Goal: Task Accomplishment & Management: Complete application form

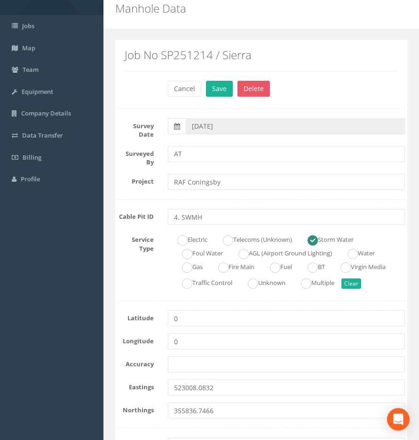
scroll to position [141, 0]
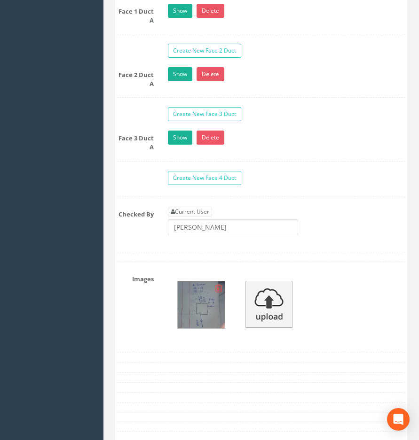
click at [193, 299] on img at bounding box center [201, 304] width 47 height 47
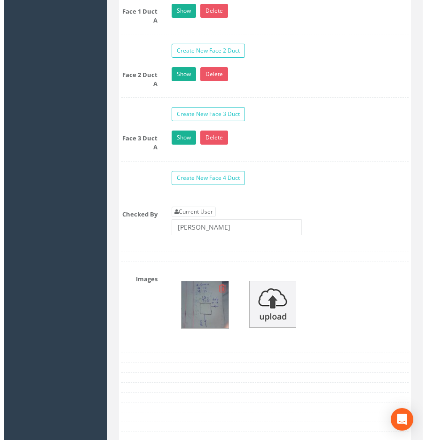
scroll to position [1112, 0]
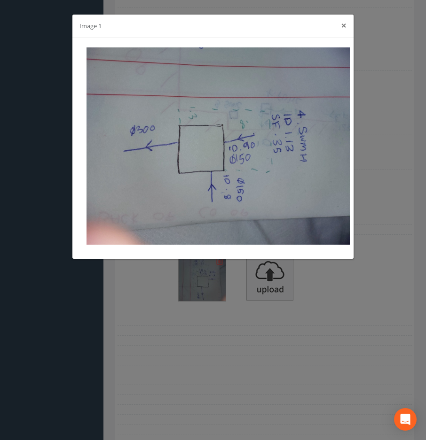
click at [341, 24] on button "×" at bounding box center [344, 26] width 6 height 10
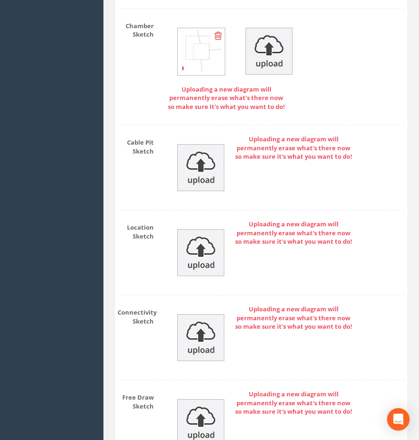
scroll to position [1692, 0]
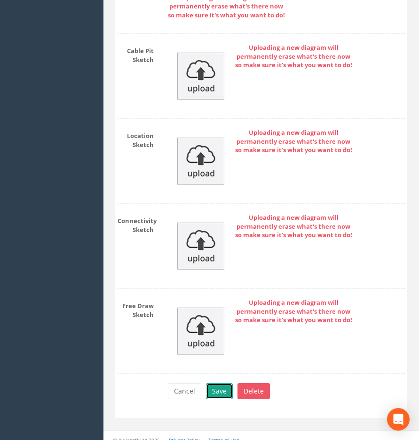
click at [216, 383] on button "Save" at bounding box center [219, 391] width 27 height 16
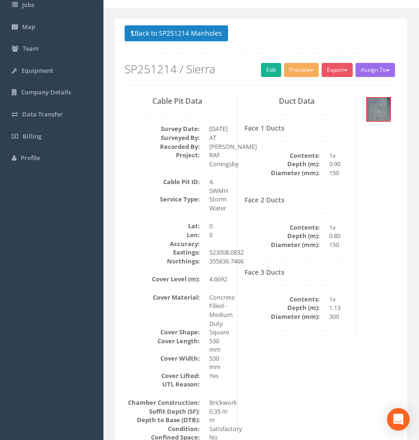
scroll to position [0, 0]
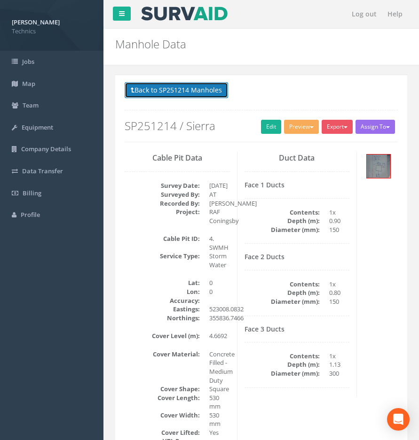
click at [147, 90] on button "Back to SP251214 Manholes" at bounding box center [176, 90] width 103 height 16
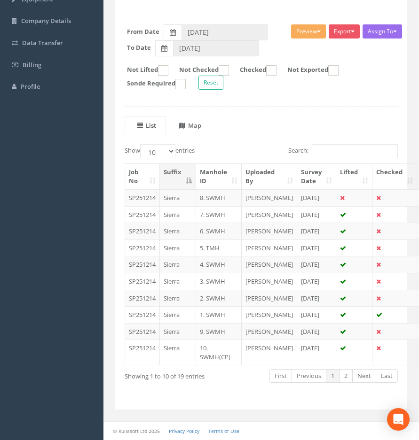
scroll to position [188, 0]
click at [216, 223] on td "6. SWMH" at bounding box center [219, 231] width 46 height 17
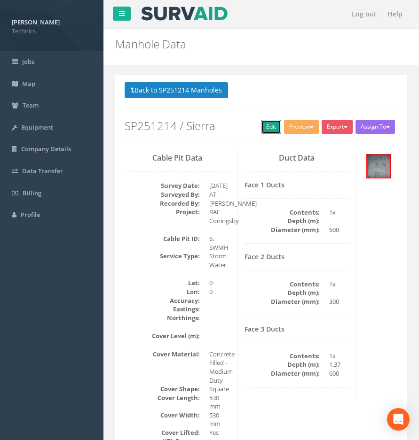
click at [268, 130] on link "Edit" at bounding box center [271, 127] width 20 height 14
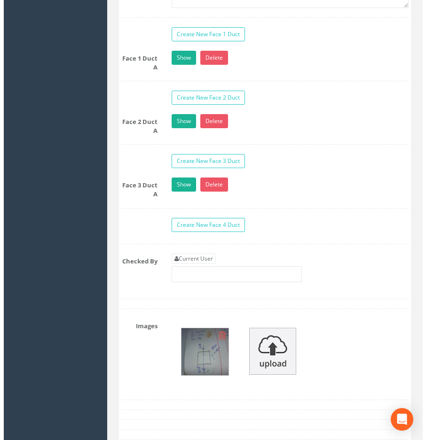
scroll to position [1222, 0]
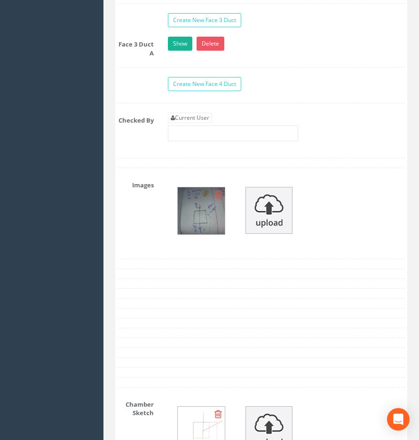
click at [194, 203] on img at bounding box center [201, 210] width 47 height 47
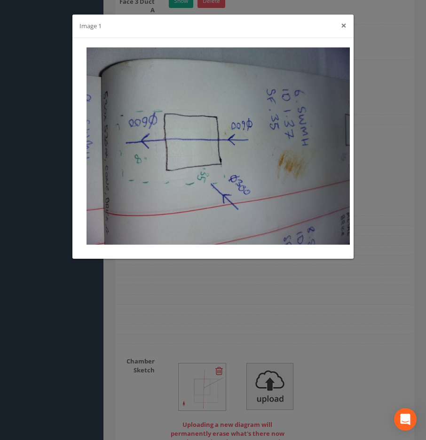
click at [343, 26] on button "×" at bounding box center [344, 26] width 6 height 10
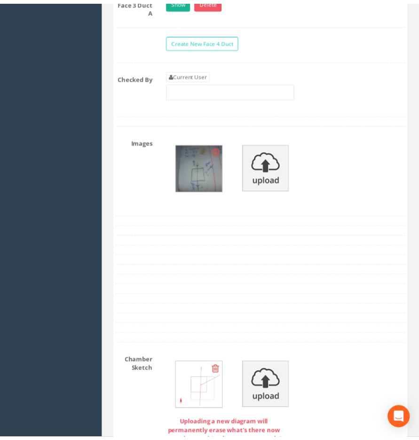
scroll to position [1238, 0]
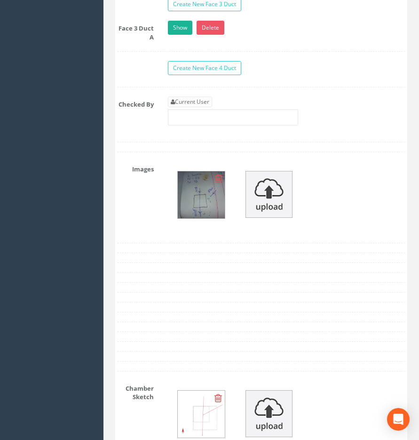
click at [191, 204] on img at bounding box center [201, 195] width 47 height 47
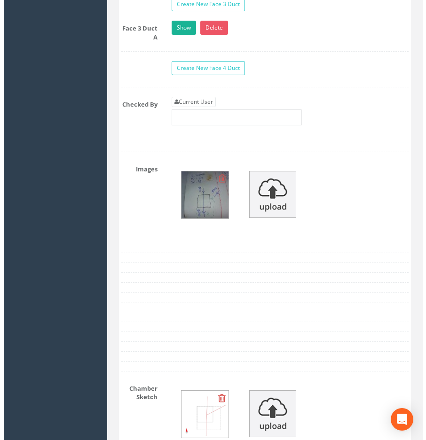
scroll to position [1222, 0]
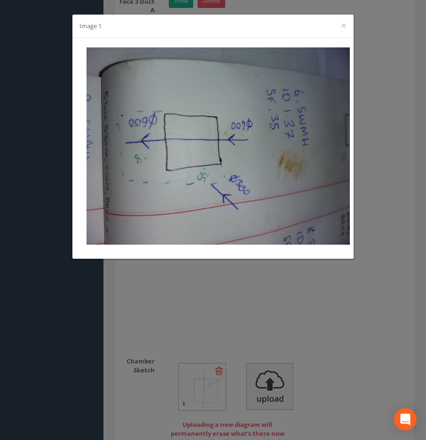
click at [346, 29] on div "Image 1 ×" at bounding box center [212, 26] width 281 height 23
click at [342, 25] on button "×" at bounding box center [344, 26] width 6 height 10
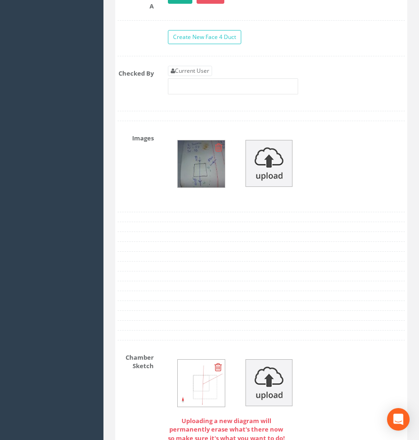
scroll to position [1191, 0]
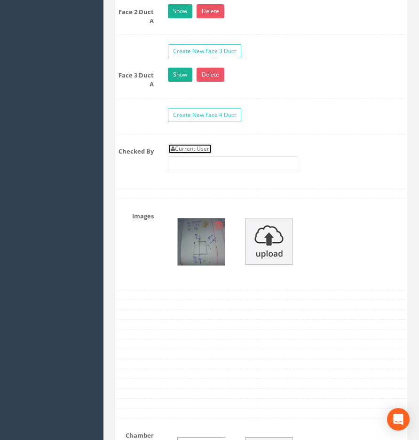
click at [203, 144] on link "Current User" at bounding box center [190, 149] width 44 height 10
type input "[PERSON_NAME]"
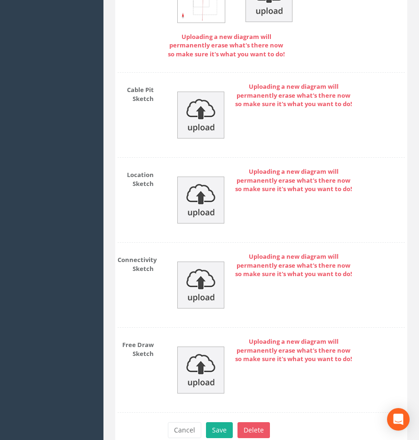
scroll to position [1692, 0]
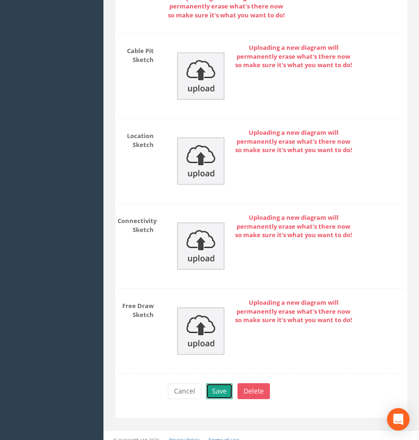
click at [213, 384] on button "Save" at bounding box center [219, 391] width 27 height 16
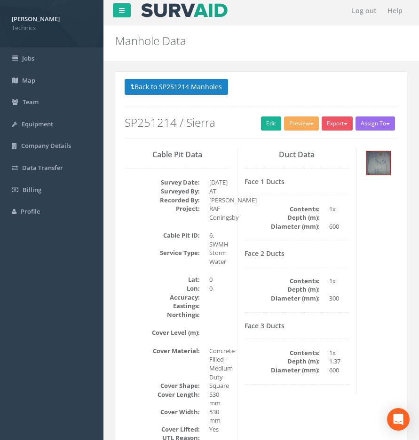
scroll to position [0, 0]
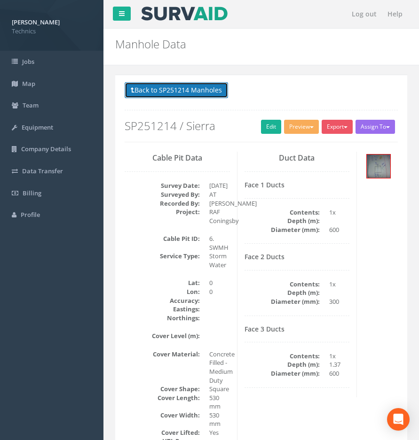
click at [187, 89] on button "Back to SP251214 Manholes" at bounding box center [176, 90] width 103 height 16
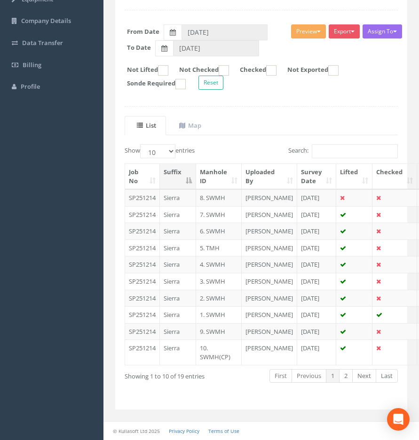
scroll to position [141, 0]
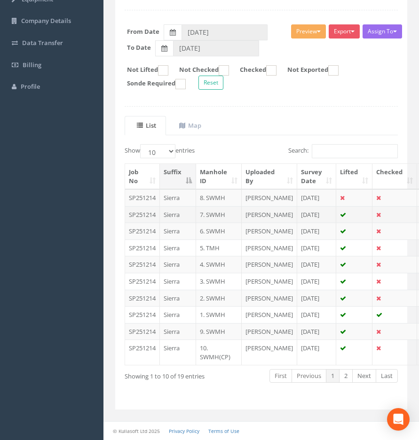
click at [141, 212] on td "SP251214" at bounding box center [142, 214] width 35 height 17
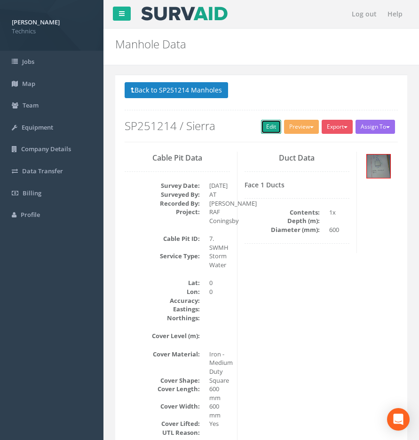
click at [264, 126] on link "Edit" at bounding box center [271, 127] width 20 height 14
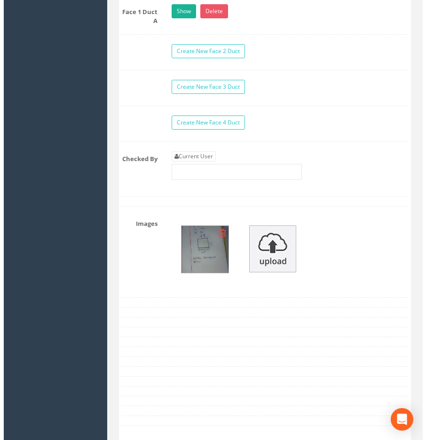
scroll to position [1128, 0]
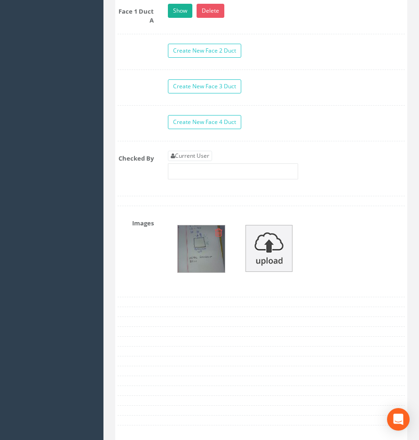
click at [184, 256] on img at bounding box center [201, 249] width 47 height 47
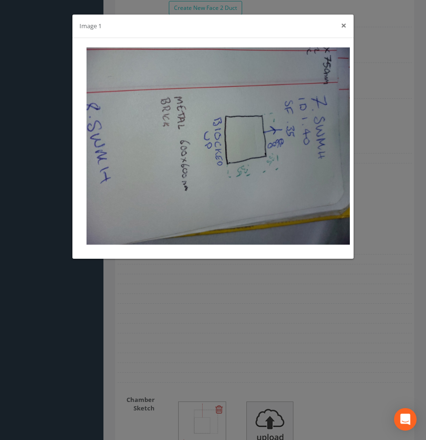
click at [341, 30] on button "×" at bounding box center [344, 26] width 6 height 10
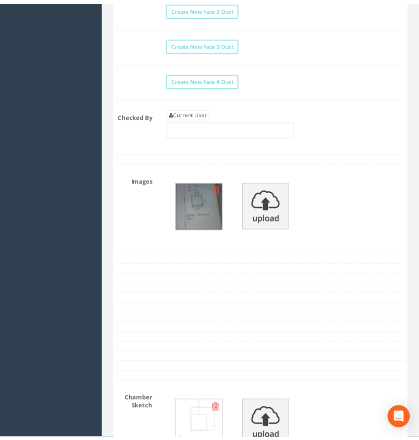
scroll to position [1144, 0]
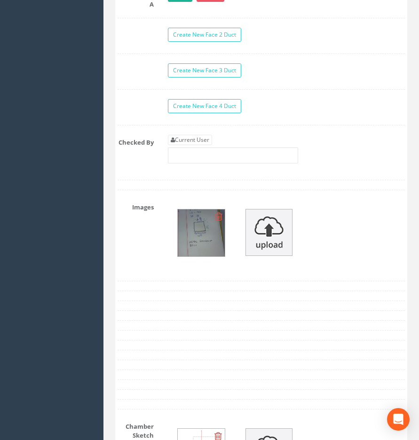
click at [210, 236] on img at bounding box center [201, 233] width 47 height 47
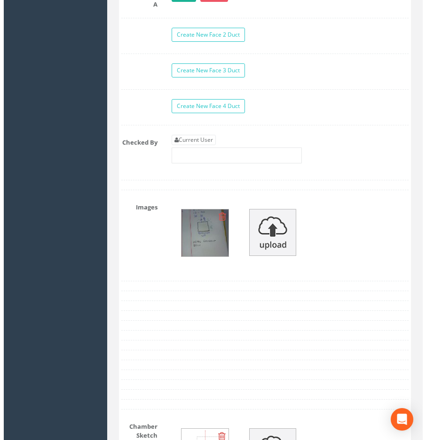
scroll to position [1128, 0]
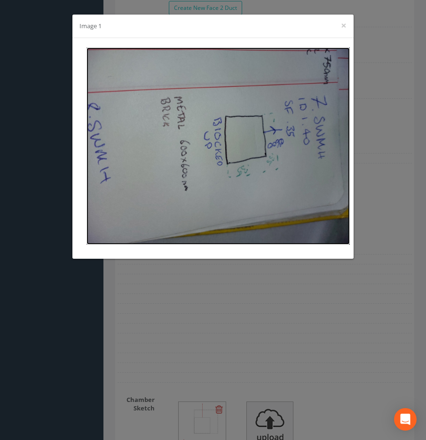
click at [264, 171] on img at bounding box center [217, 145] width 263 height 197
click at [344, 24] on button "×" at bounding box center [344, 26] width 6 height 10
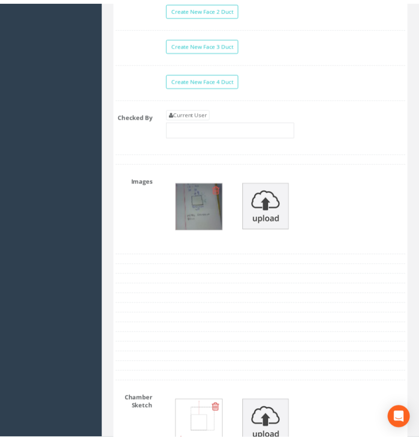
scroll to position [1144, 0]
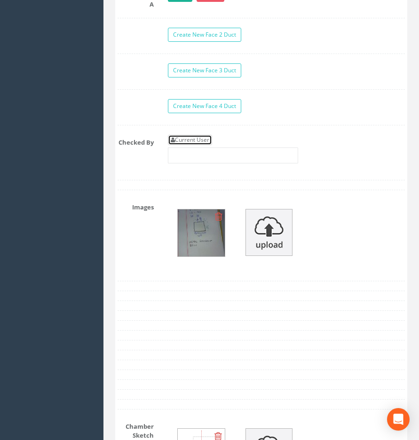
click at [195, 135] on link "Current User" at bounding box center [190, 140] width 44 height 10
type input "[PERSON_NAME]"
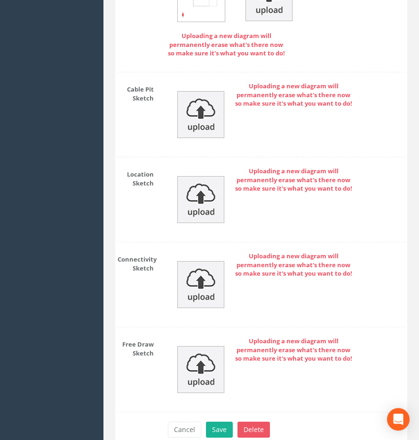
scroll to position [1636, 0]
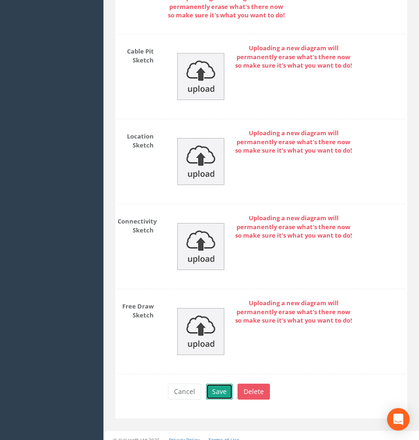
click at [216, 384] on button "Save" at bounding box center [219, 392] width 27 height 16
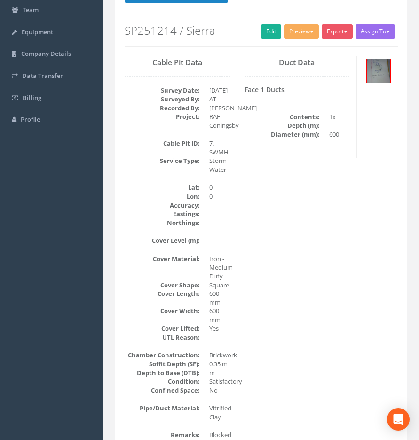
scroll to position [80, 0]
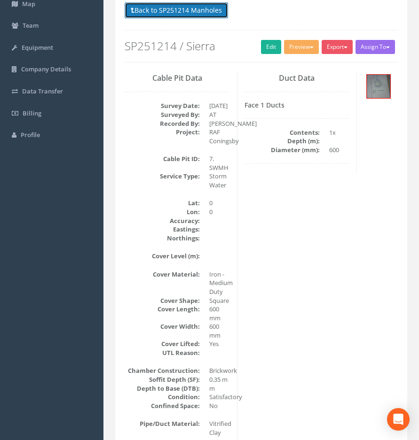
click at [175, 10] on button "Back to SP251214 Manholes" at bounding box center [176, 10] width 103 height 16
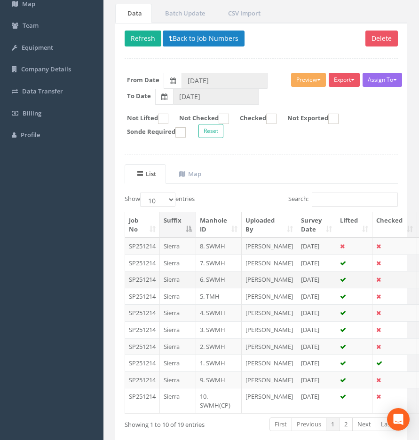
click at [216, 288] on td "6. SWMH" at bounding box center [219, 279] width 46 height 17
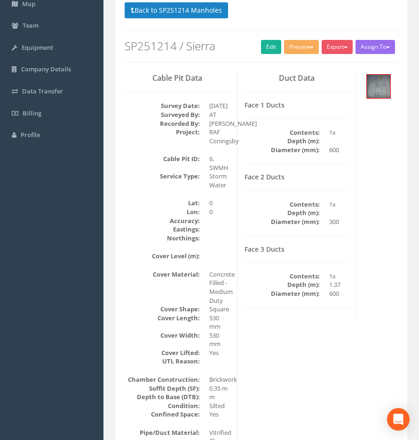
scroll to position [0, 0]
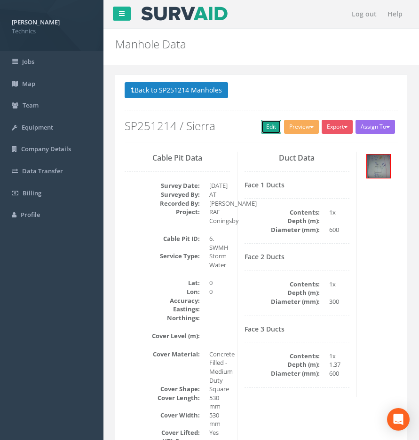
click at [265, 127] on link "Edit" at bounding box center [271, 127] width 20 height 14
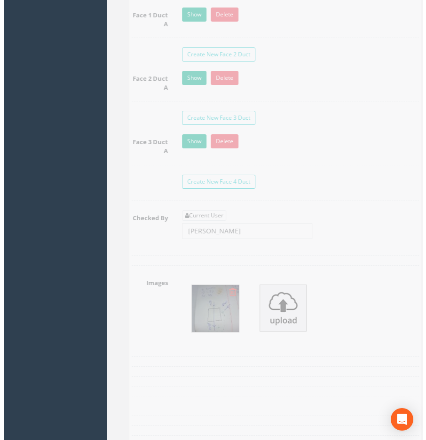
scroll to position [1175, 0]
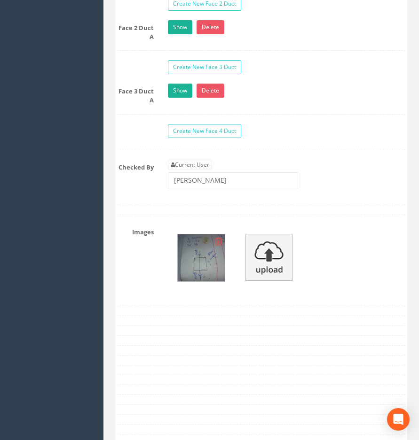
click at [206, 266] on img at bounding box center [201, 257] width 47 height 47
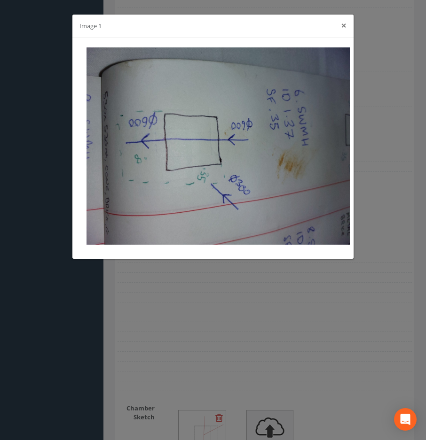
click at [343, 27] on button "×" at bounding box center [344, 26] width 6 height 10
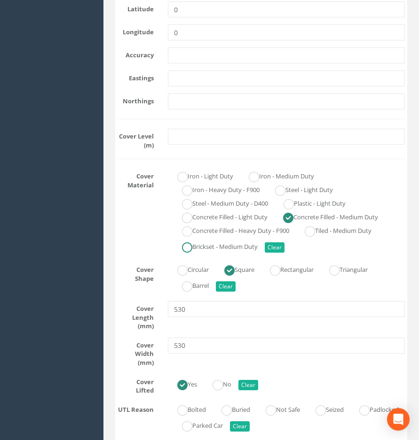
scroll to position [251, 0]
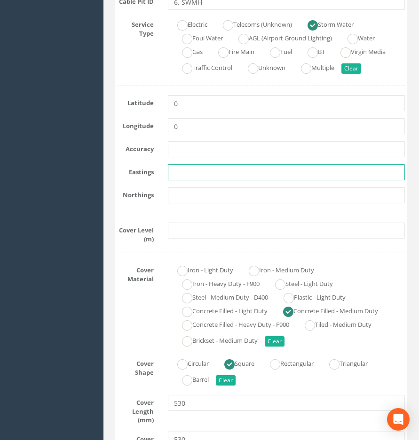
click at [179, 173] on input "text" at bounding box center [286, 172] width 237 height 16
paste input "522984.9687"
type input "522984.9687"
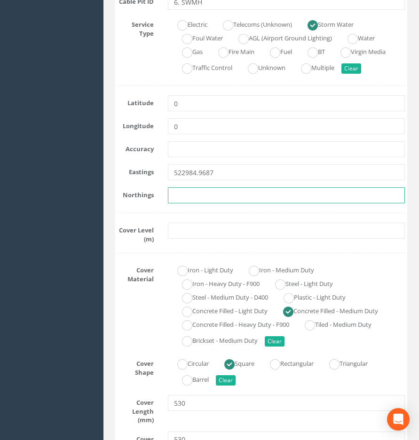
click at [197, 196] on input "text" at bounding box center [286, 195] width 237 height 16
paste input "355843.4549"
type input "355843.4549"
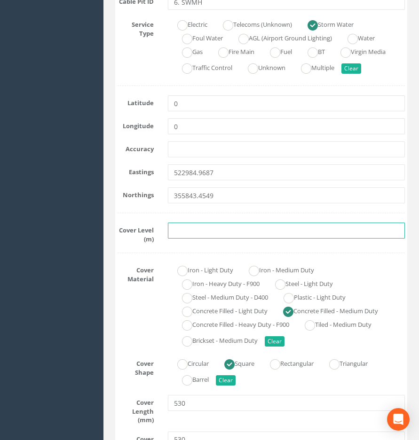
click at [208, 229] on input "text" at bounding box center [286, 231] width 237 height 16
paste input "4.6435"
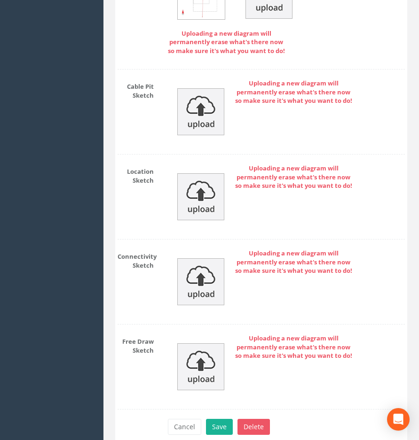
scroll to position [1692, 0]
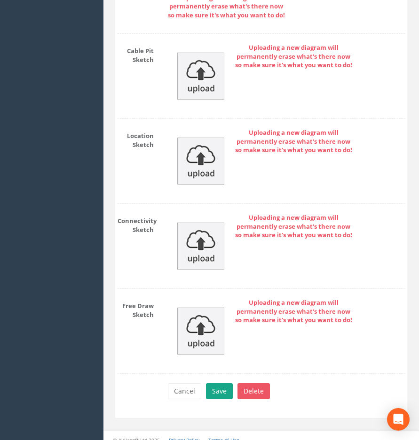
type input "4.6435"
click at [212, 387] on button "Save" at bounding box center [219, 391] width 27 height 16
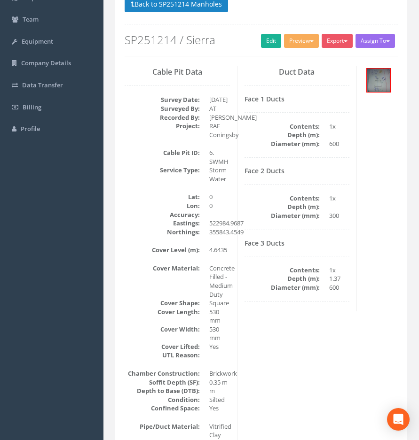
scroll to position [0, 0]
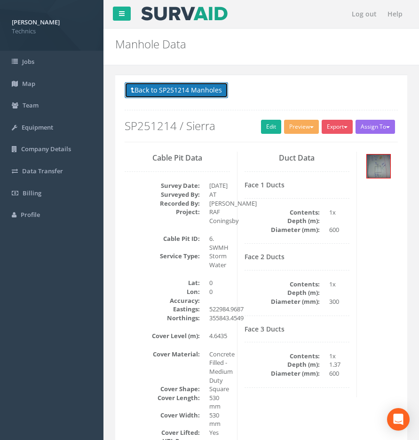
click at [168, 94] on button "Back to SP251214 Manholes" at bounding box center [176, 90] width 103 height 16
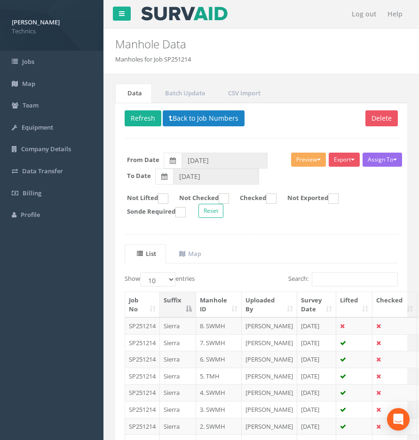
click at [265, 236] on div "Delete Refresh Back to Job Numbers Assign To No Companies Added Export Technics…" at bounding box center [261, 320] width 292 height 435
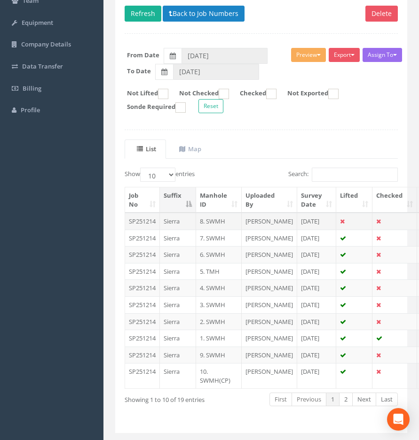
scroll to position [141, 0]
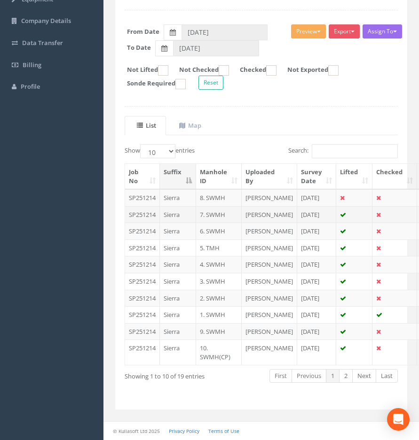
click at [151, 209] on td "SP251214" at bounding box center [142, 214] width 35 height 17
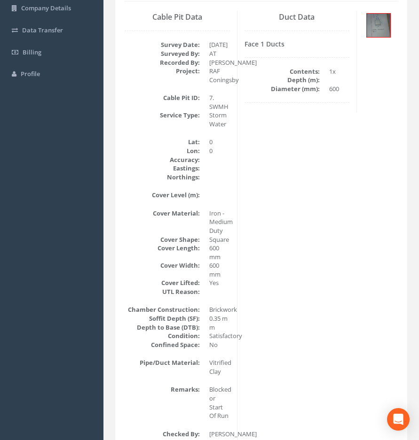
scroll to position [0, 0]
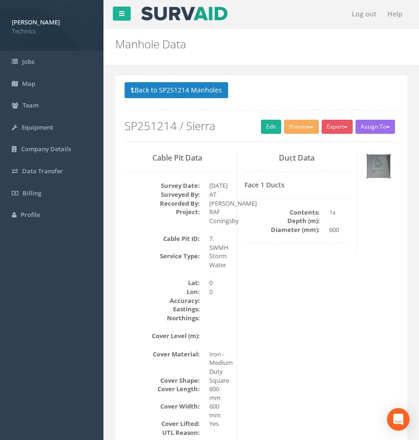
click at [381, 171] on img at bounding box center [377, 166] width 23 height 23
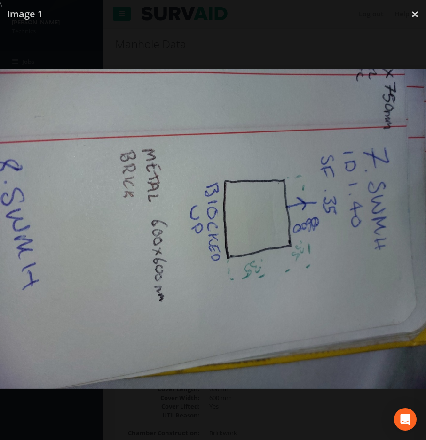
click at [340, 209] on img at bounding box center [213, 230] width 426 height 320
click at [294, 44] on div at bounding box center [213, 229] width 426 height 440
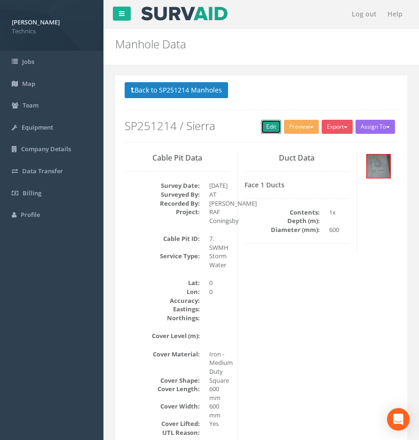
click at [268, 133] on link "Edit" at bounding box center [271, 127] width 20 height 14
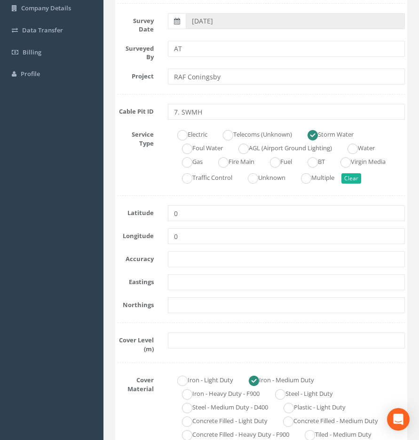
scroll to position [188, 0]
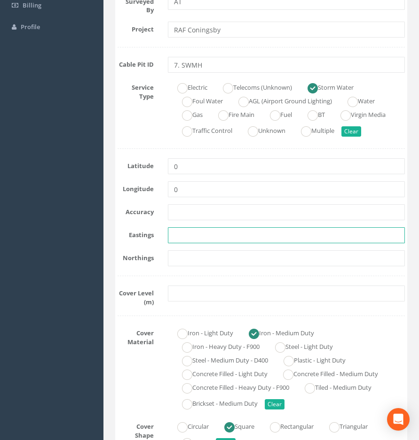
click at [187, 236] on input "text" at bounding box center [286, 235] width 237 height 16
paste input "523083.3344"
type input "523083.3344"
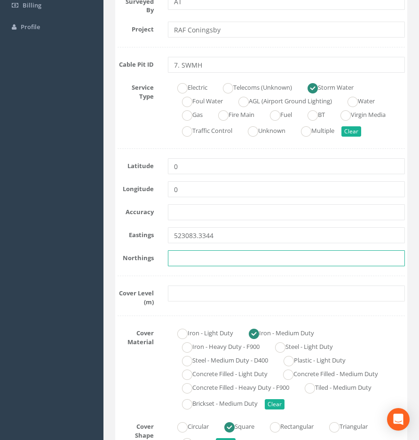
click at [182, 257] on input "text" at bounding box center [286, 258] width 237 height 16
paste input "355835.3684"
type input "355835.3684"
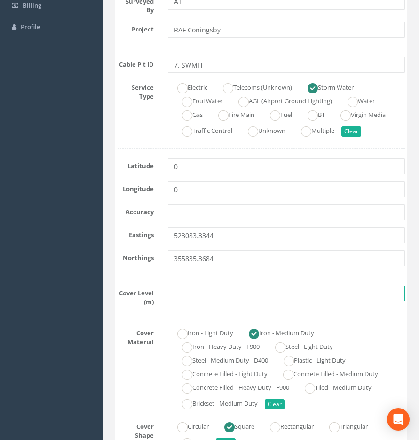
click at [208, 294] on input "text" at bounding box center [286, 294] width 237 height 16
paste input "4.54"
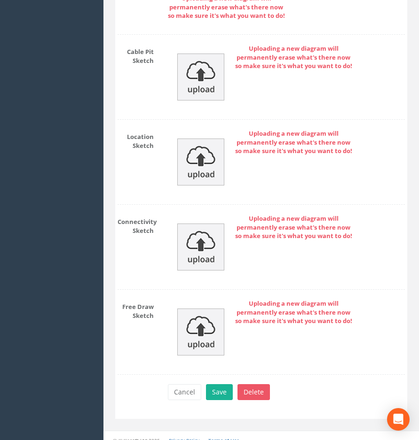
scroll to position [1636, 0]
type input "4.54"
click at [218, 384] on button "Save" at bounding box center [219, 392] width 27 height 16
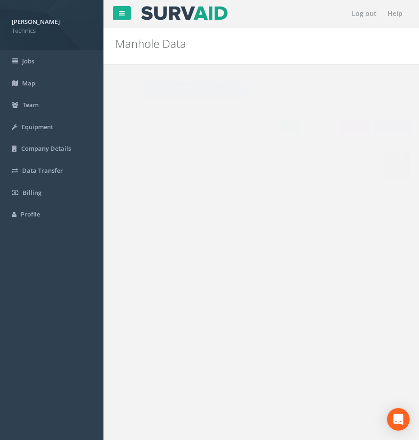
scroll to position [0, 0]
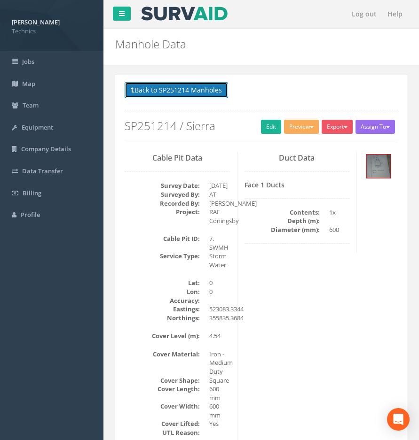
click at [181, 91] on button "Back to SP251214 Manholes" at bounding box center [176, 90] width 103 height 16
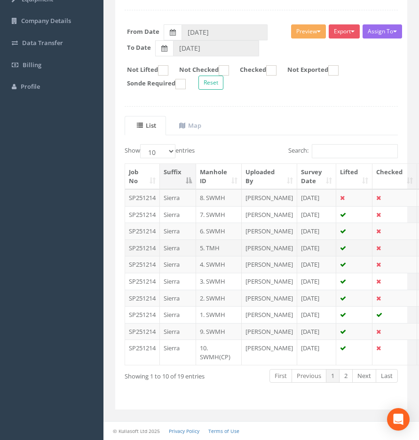
scroll to position [188, 0]
click at [215, 292] on td "2. SWMH" at bounding box center [219, 298] width 46 height 17
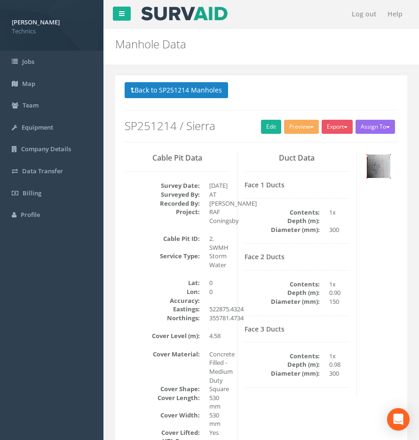
click at [374, 171] on img at bounding box center [377, 166] width 23 height 23
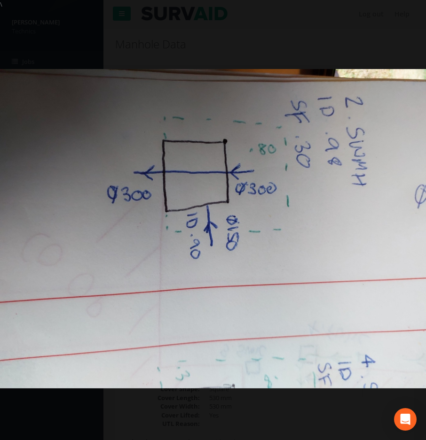
click at [248, 203] on img at bounding box center [213, 229] width 426 height 320
click at [284, 197] on img at bounding box center [213, 229] width 426 height 320
click at [192, 227] on img at bounding box center [213, 229] width 426 height 320
click at [411, 17] on link "×" at bounding box center [415, 14] width 22 height 28
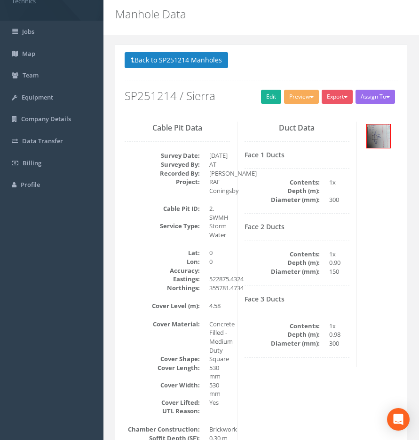
scroll to position [47, 0]
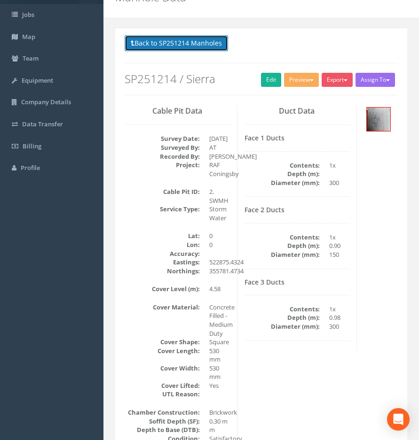
click at [179, 48] on button "Back to SP251214 Manholes" at bounding box center [176, 43] width 103 height 16
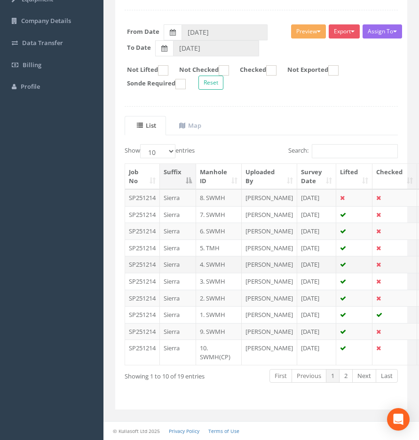
scroll to position [188, 0]
click at [348, 383] on link "2" at bounding box center [346, 376] width 14 height 14
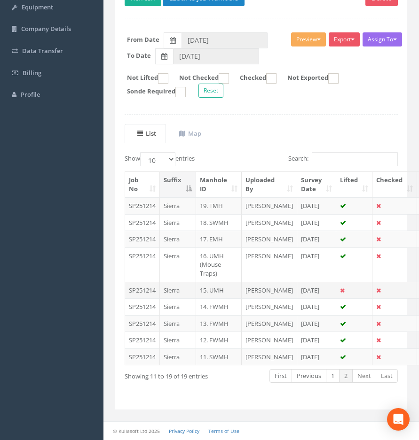
click at [150, 282] on td "SP251214" at bounding box center [142, 290] width 35 height 17
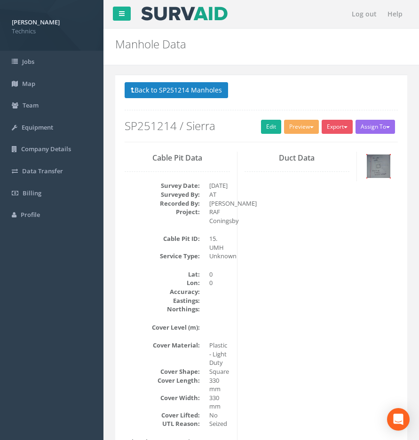
click at [377, 170] on img at bounding box center [377, 166] width 23 height 23
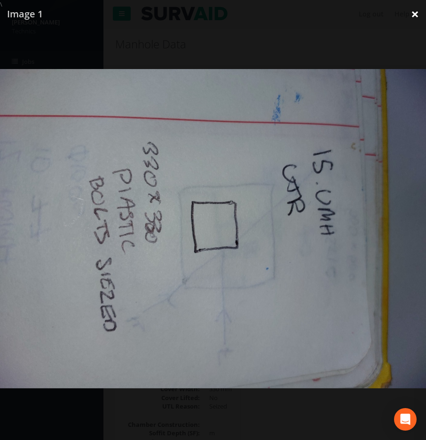
click at [411, 16] on link "×" at bounding box center [415, 14] width 22 height 28
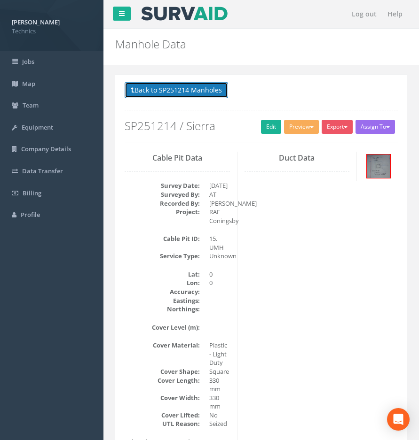
click at [170, 85] on button "Back to SP251214 Manholes" at bounding box center [176, 90] width 103 height 16
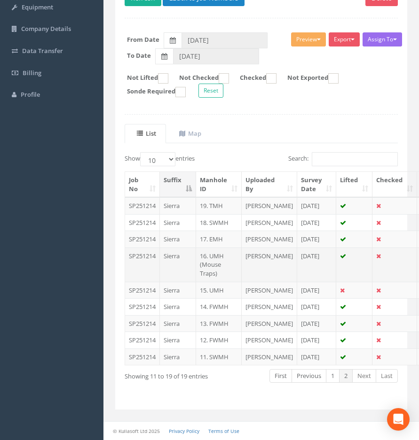
scroll to position [190, 0]
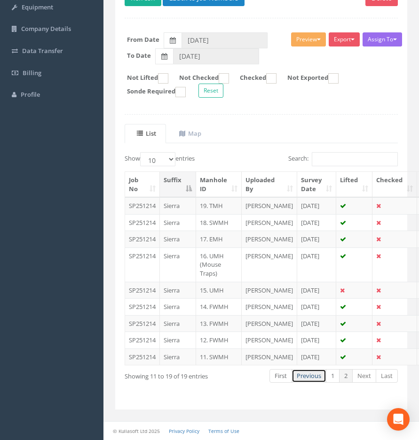
click at [311, 376] on link "Previous" at bounding box center [308, 376] width 35 height 14
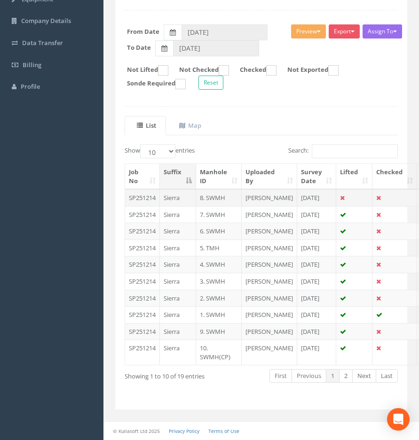
click at [208, 189] on td "8. SWMH" at bounding box center [219, 197] width 46 height 17
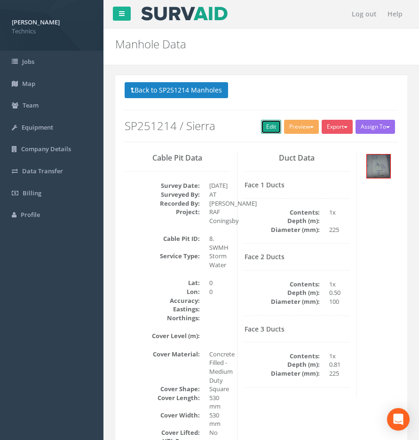
click at [263, 129] on link "Edit" at bounding box center [271, 127] width 20 height 14
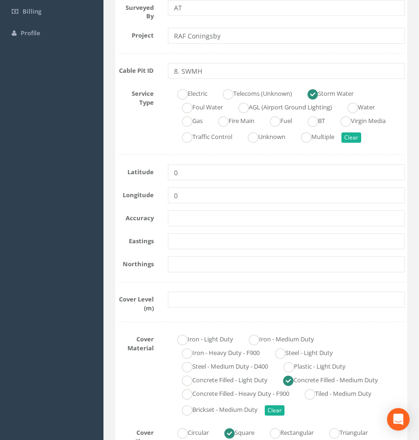
scroll to position [188, 0]
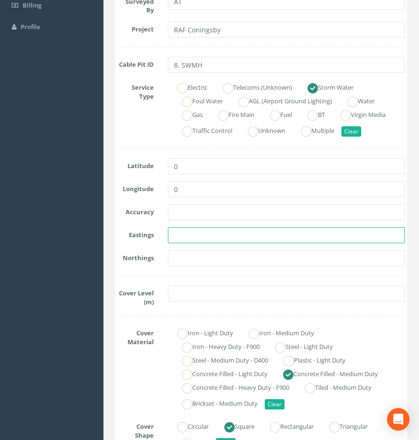
click at [182, 239] on input "text" at bounding box center [286, 235] width 237 height 16
paste input "523084.0904"
type input "523084.0904"
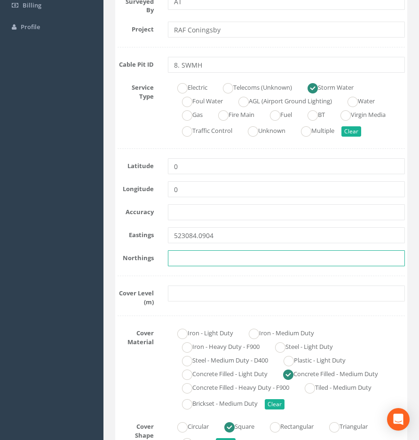
click at [192, 253] on input "text" at bounding box center [286, 258] width 237 height 16
paste input "355837.8504"
type input "355837.8504"
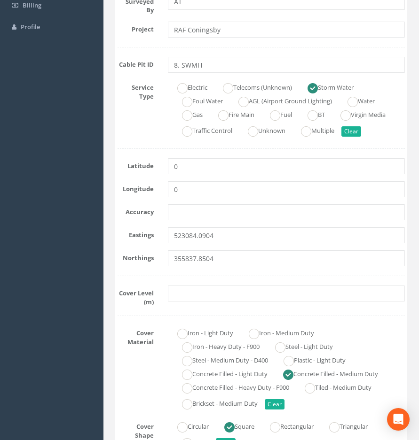
drag, startPoint x: 187, startPoint y: 279, endPoint x: 188, endPoint y: 285, distance: 5.8
click at [188, 292] on input "text" at bounding box center [286, 294] width 237 height 16
paste input "4.5"
click at [188, 293] on input "4.5" at bounding box center [286, 294] width 237 height 16
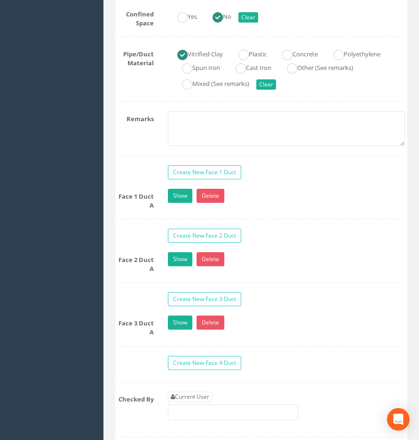
scroll to position [1034, 0]
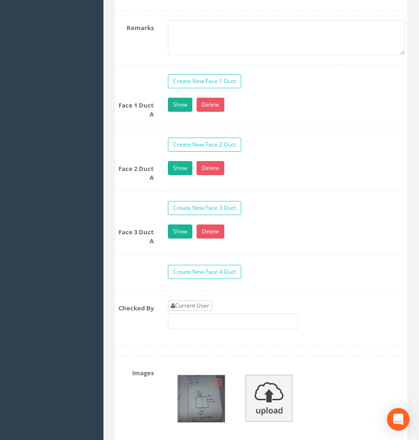
type input "4.50"
click at [195, 301] on link "Current User" at bounding box center [190, 306] width 44 height 10
type input "[PERSON_NAME]"
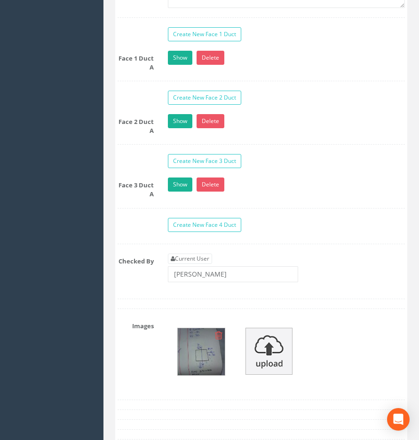
click at [204, 348] on img at bounding box center [201, 351] width 47 height 47
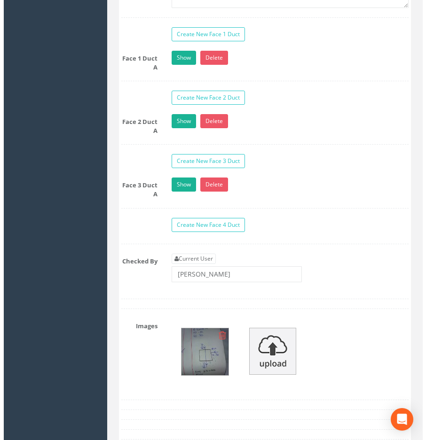
scroll to position [1065, 0]
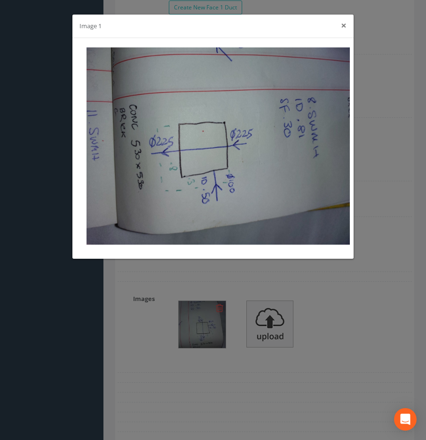
click at [341, 25] on button "×" at bounding box center [344, 26] width 6 height 10
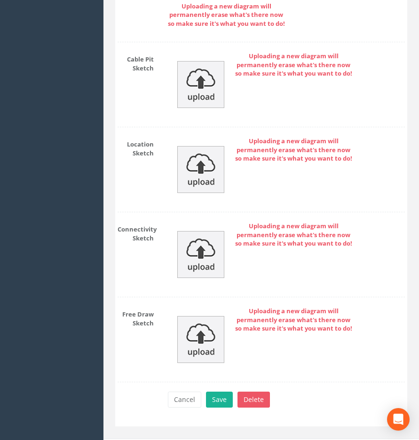
scroll to position [1692, 0]
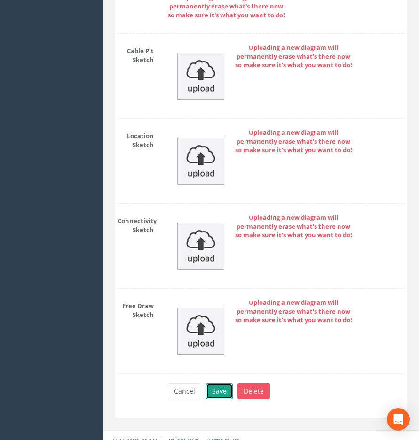
click at [222, 383] on button "Save" at bounding box center [219, 391] width 27 height 16
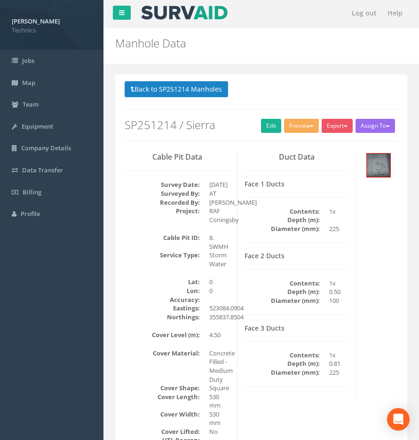
scroll to position [0, 0]
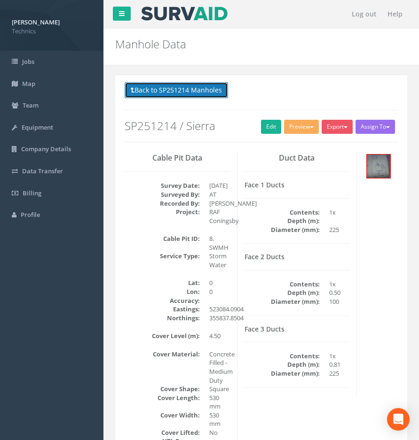
click at [195, 89] on button "Back to SP251214 Manholes" at bounding box center [176, 90] width 103 height 16
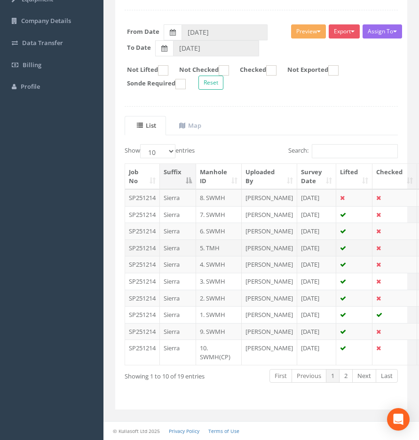
scroll to position [141, 0]
click at [218, 340] on td "9. SWMH" at bounding box center [219, 331] width 46 height 17
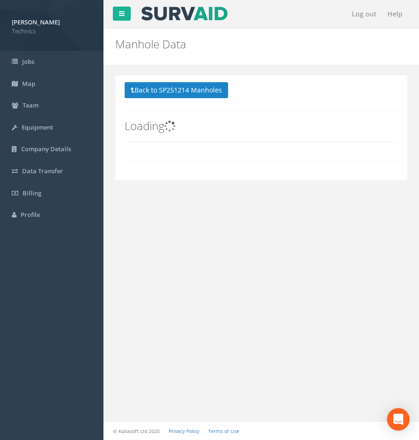
scroll to position [0, 0]
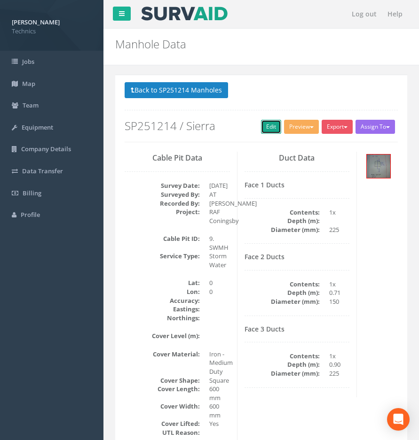
click at [270, 128] on link "Edit" at bounding box center [271, 127] width 20 height 14
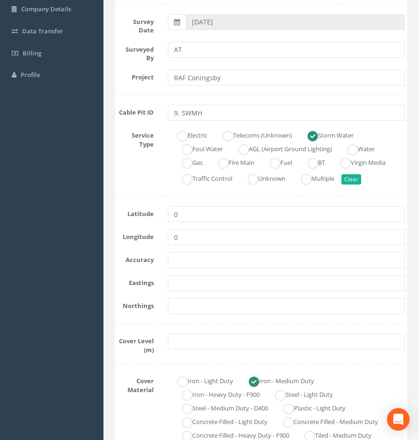
scroll to position [141, 0]
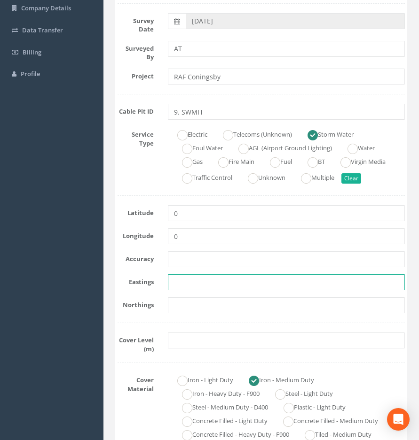
click at [183, 283] on input "text" at bounding box center [286, 282] width 237 height 16
paste input "523080.4824"
type input "523080.4824"
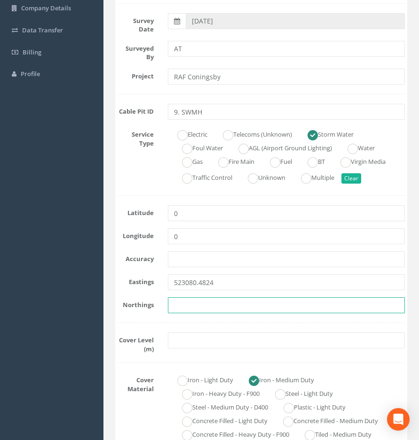
click at [180, 305] on input "text" at bounding box center [286, 305] width 237 height 16
paste input "355843.2774"
type input "355843.2774"
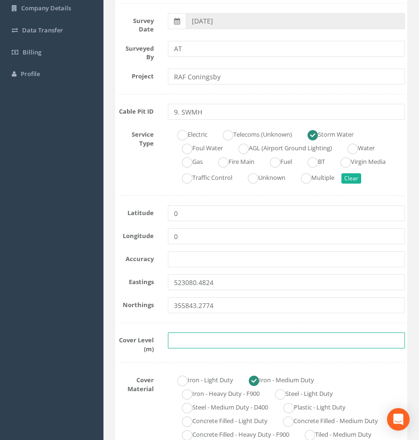
click at [174, 341] on input "text" at bounding box center [286, 341] width 237 height 16
paste input "4.63"
type input "4.63"
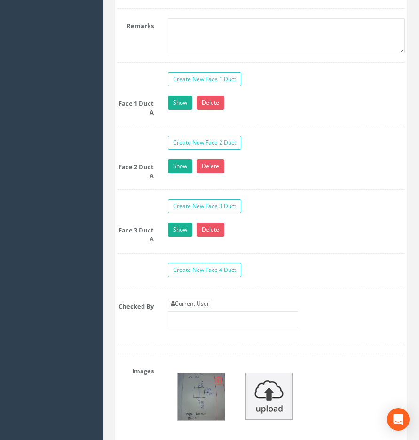
scroll to position [1128, 0]
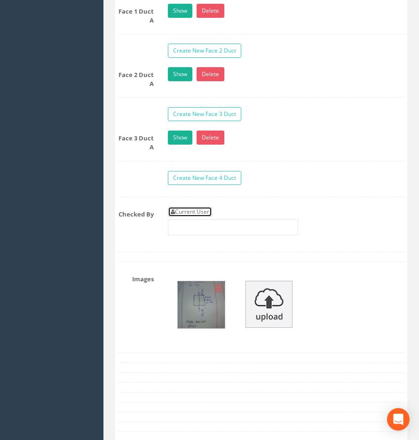
click at [196, 207] on link "Current User" at bounding box center [190, 212] width 44 height 10
type input "[PERSON_NAME]"
click at [198, 308] on img at bounding box center [201, 304] width 47 height 47
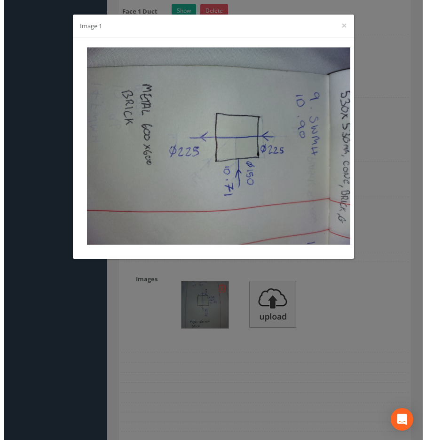
scroll to position [1112, 0]
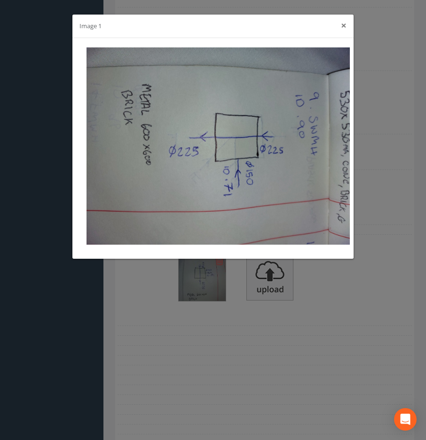
click at [346, 24] on button "×" at bounding box center [344, 26] width 6 height 10
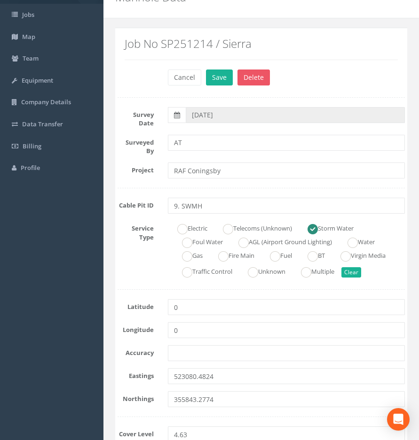
scroll to position [0, 0]
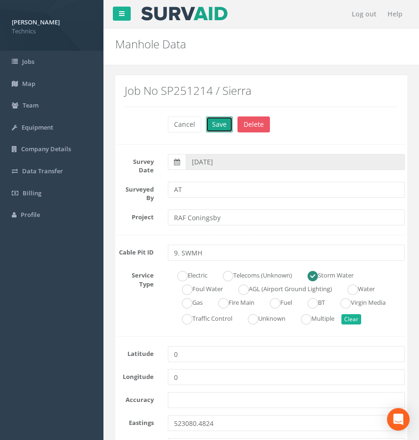
click at [219, 125] on button "Save" at bounding box center [219, 125] width 27 height 16
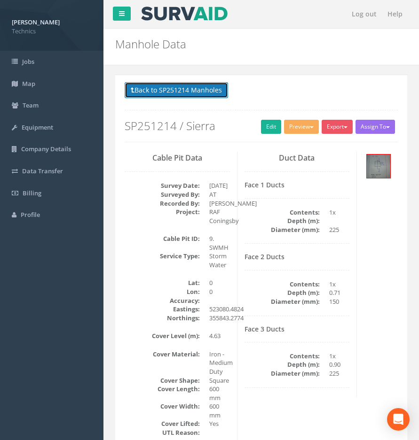
click at [156, 94] on button "Back to SP251214 Manholes" at bounding box center [176, 90] width 103 height 16
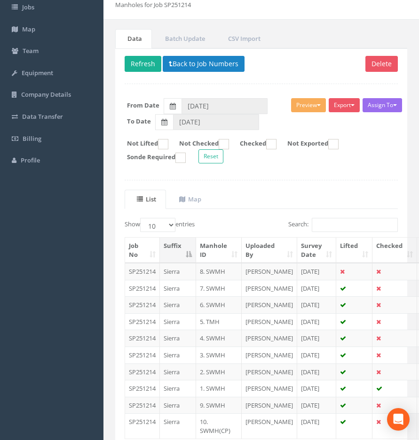
scroll to position [141, 0]
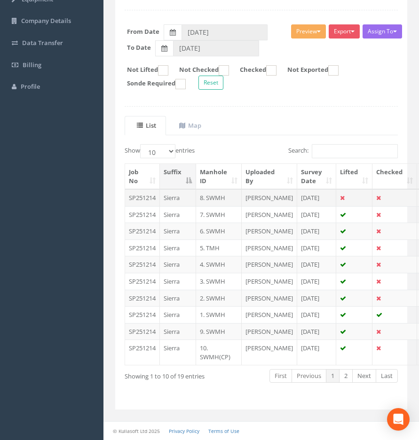
click at [211, 189] on td "8. SWMH" at bounding box center [219, 197] width 46 height 17
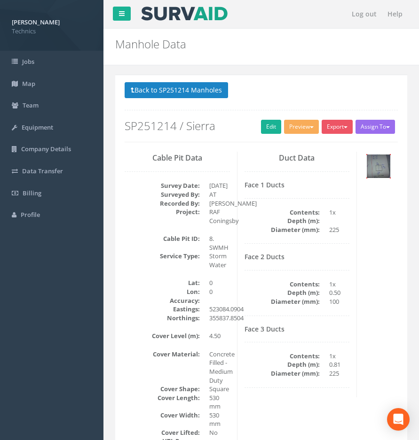
click at [373, 161] on img at bounding box center [377, 166] width 23 height 23
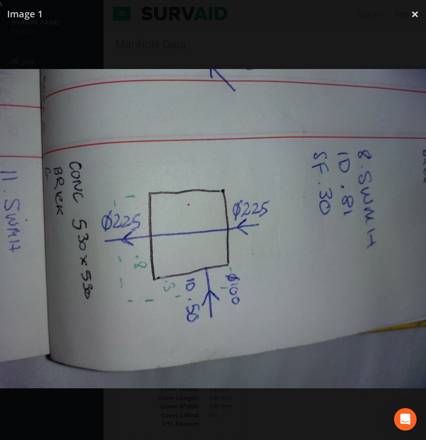
click at [304, 112] on img at bounding box center [213, 229] width 426 height 320
click at [390, 44] on div at bounding box center [213, 229] width 426 height 440
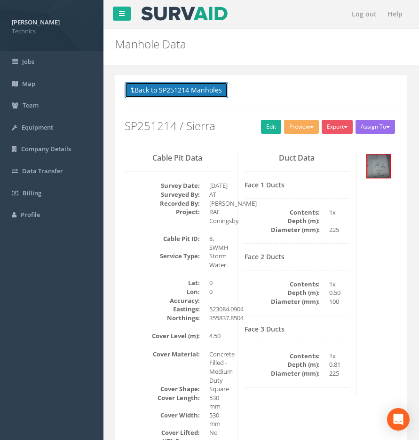
click at [189, 93] on button "Back to SP251214 Manholes" at bounding box center [176, 90] width 103 height 16
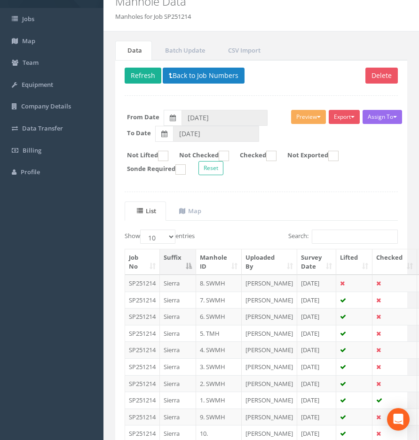
scroll to position [94, 0]
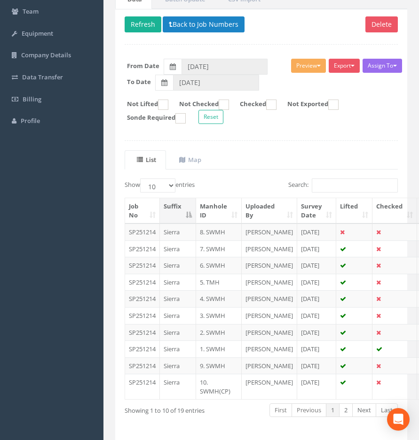
click at [283, 148] on div "Delete Refresh Back to Job Numbers Assign To No Companies Added Export Technics…" at bounding box center [261, 226] width 292 height 435
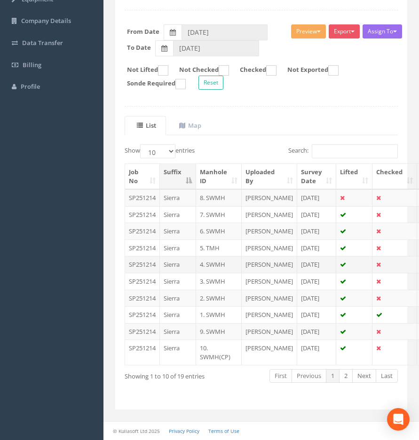
scroll to position [207, 0]
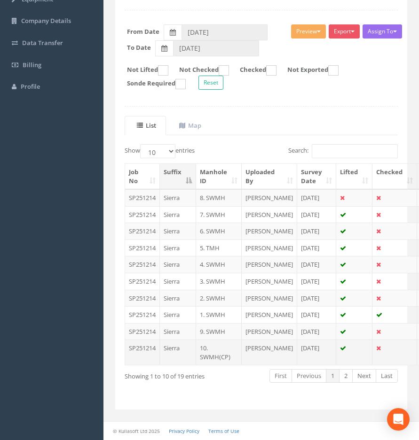
click at [208, 355] on td "10. SWMH(CP)" at bounding box center [219, 352] width 46 height 25
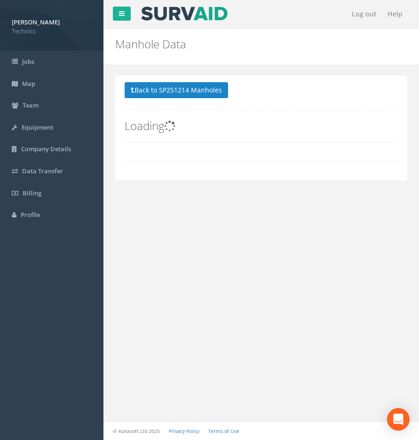
scroll to position [0, 0]
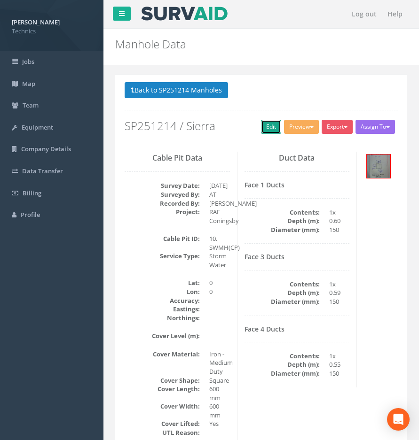
click at [265, 128] on link "Edit" at bounding box center [271, 127] width 20 height 14
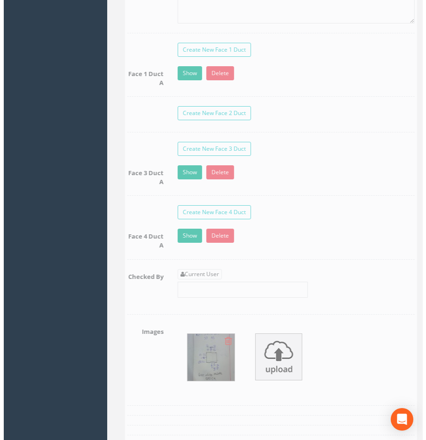
scroll to position [1081, 0]
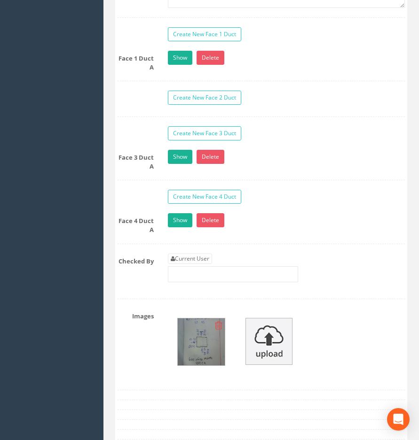
click at [203, 341] on img at bounding box center [201, 342] width 47 height 47
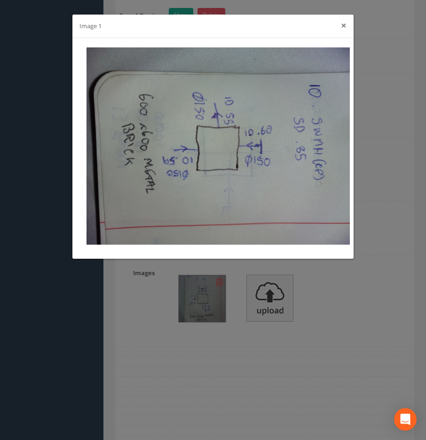
click at [342, 28] on button "×" at bounding box center [344, 26] width 6 height 10
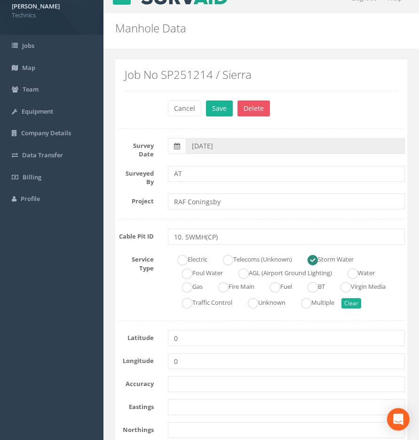
scroll to position [0, 0]
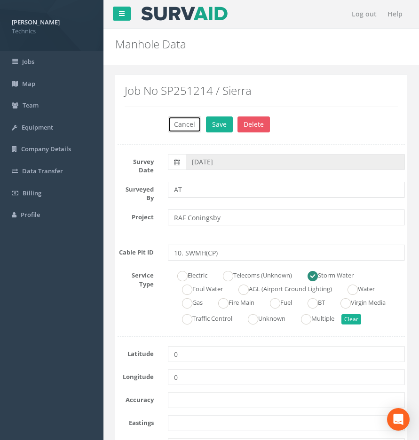
click at [176, 126] on button "Cancel" at bounding box center [184, 125] width 33 height 16
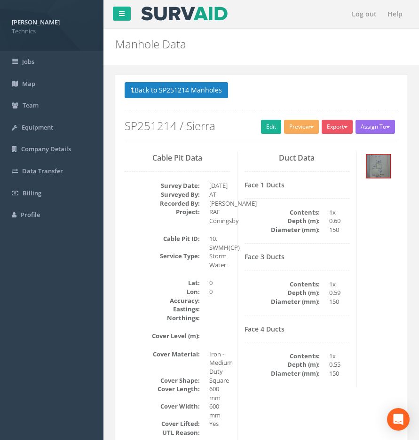
click at [185, 78] on div "Back to SP251214 Manholes Back to Map Assign To No Companies Added Export Techn…" at bounding box center [261, 378] width 292 height 606
click at [179, 94] on button "Back to SP251214 Manholes" at bounding box center [176, 90] width 103 height 16
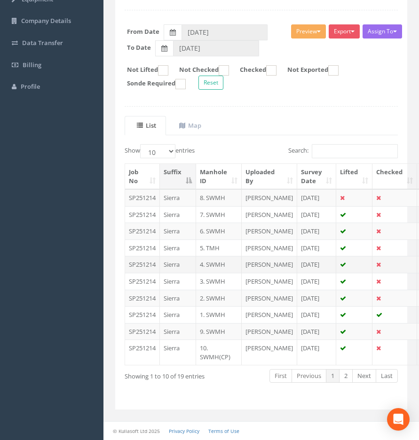
scroll to position [141, 0]
click at [216, 340] on td "9. SWMH" at bounding box center [219, 331] width 46 height 17
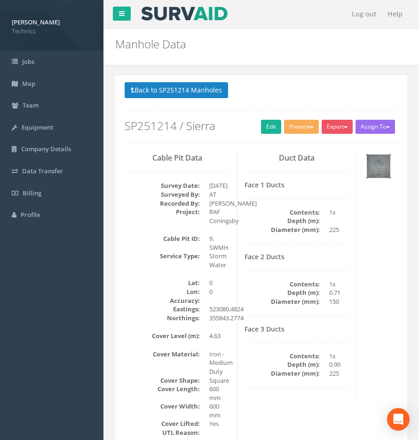
click at [375, 171] on img at bounding box center [377, 166] width 23 height 23
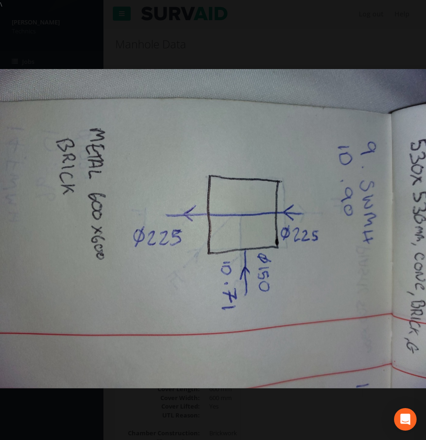
click at [292, 91] on img at bounding box center [213, 229] width 426 height 320
click at [410, 15] on link "×" at bounding box center [415, 14] width 22 height 28
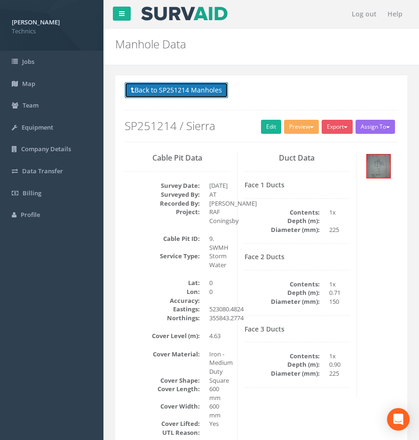
click at [166, 84] on button "Back to SP251214 Manholes" at bounding box center [176, 90] width 103 height 16
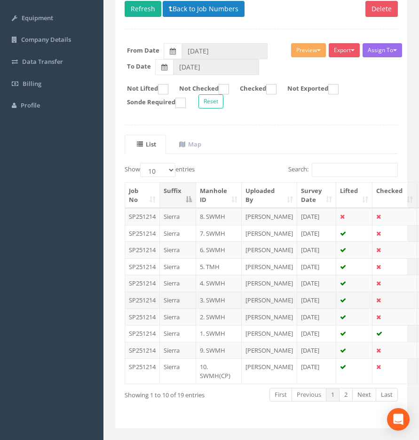
scroll to position [188, 0]
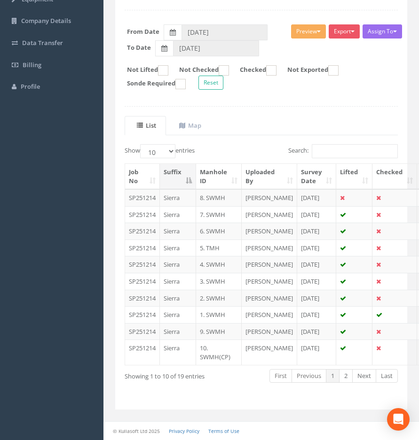
click at [207, 365] on td "10. SWMH(CP)" at bounding box center [219, 352] width 46 height 25
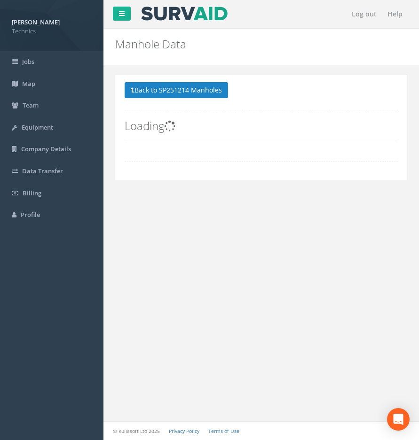
scroll to position [0, 0]
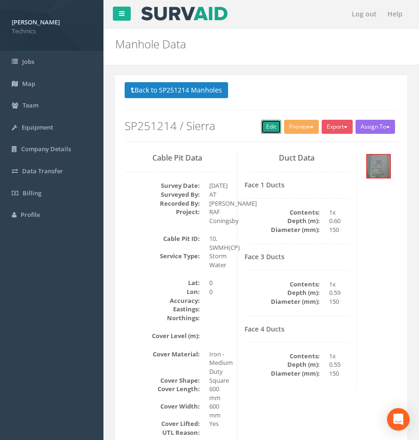
click at [266, 124] on link "Edit" at bounding box center [271, 127] width 20 height 14
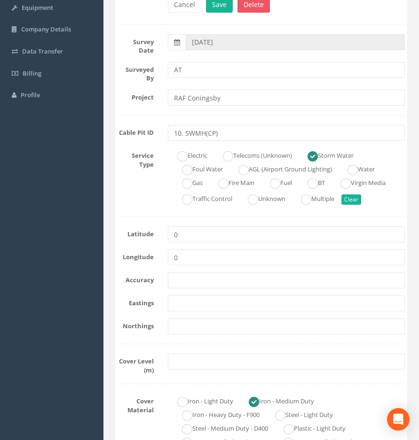
scroll to position [141, 0]
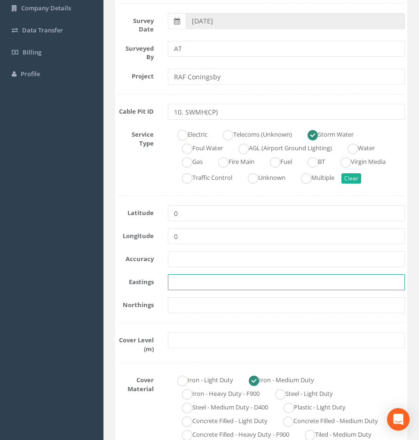
click at [182, 281] on input "text" at bounding box center [286, 282] width 237 height 16
paste input "523083.0994"
type input "523083.0994"
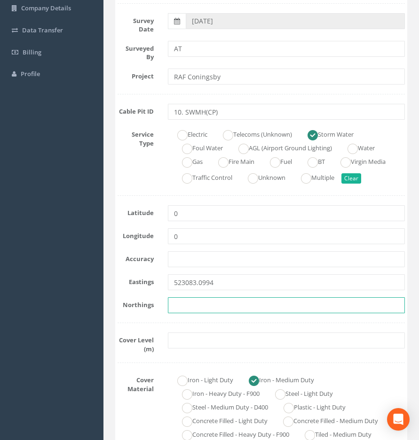
click at [199, 304] on input "text" at bounding box center [286, 305] width 237 height 16
paste input "355845.6584"
type input "355845.6584"
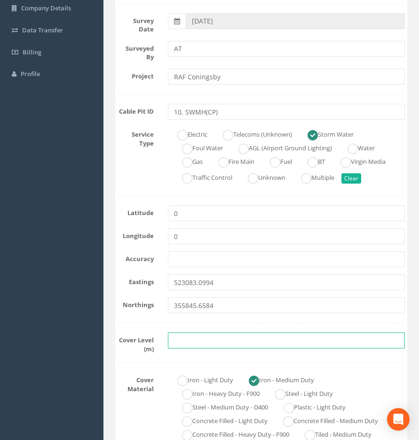
click at [179, 336] on input "text" at bounding box center [286, 341] width 237 height 16
paste input "4.42"
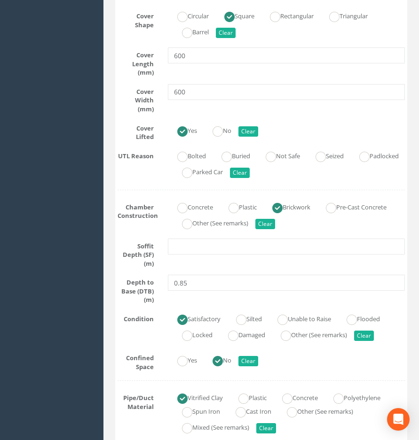
scroll to position [611, 0]
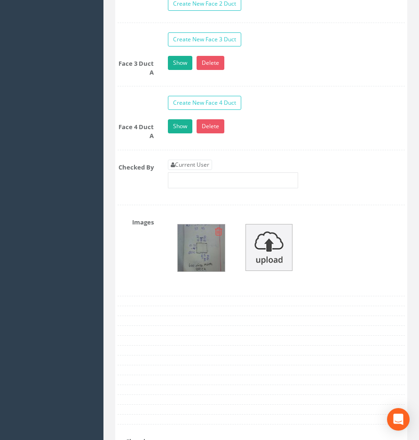
type input "4.42"
click at [192, 251] on img at bounding box center [201, 248] width 47 height 47
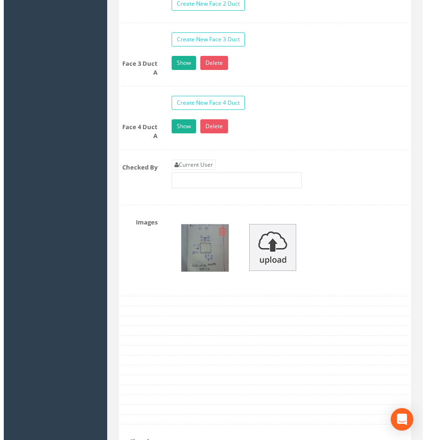
scroll to position [1159, 0]
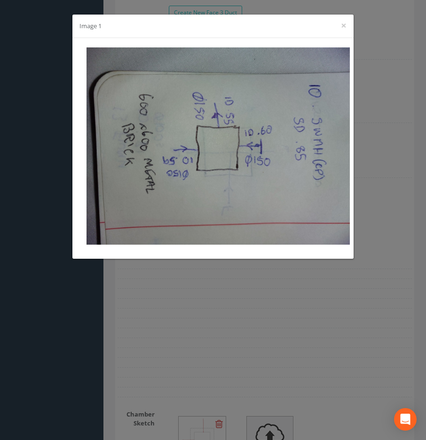
click at [343, 32] on div "Image 1 ×" at bounding box center [212, 26] width 281 height 23
click at [343, 29] on button "×" at bounding box center [344, 26] width 6 height 10
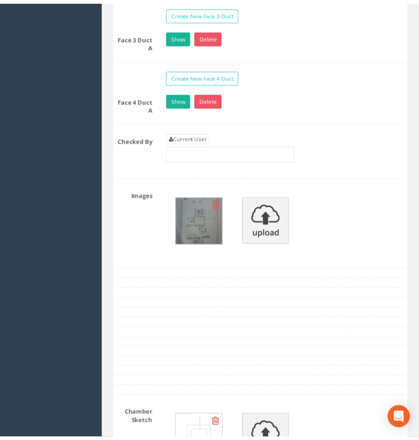
scroll to position [1175, 0]
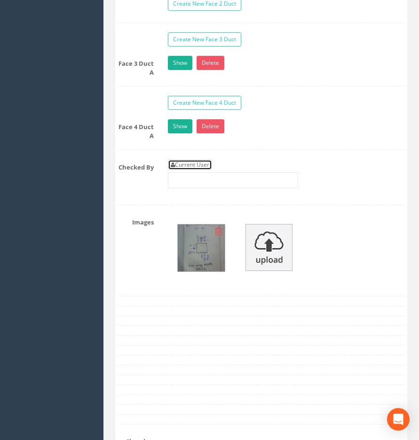
click at [203, 160] on link "Current User" at bounding box center [190, 165] width 44 height 10
type input "[PERSON_NAME]"
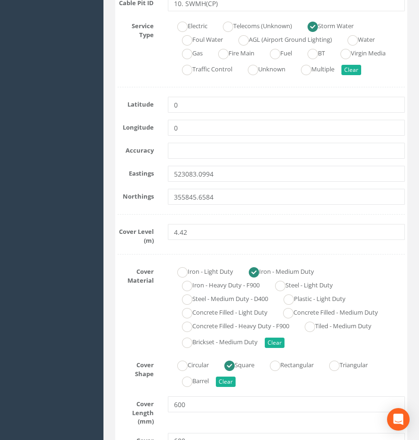
scroll to position [235, 0]
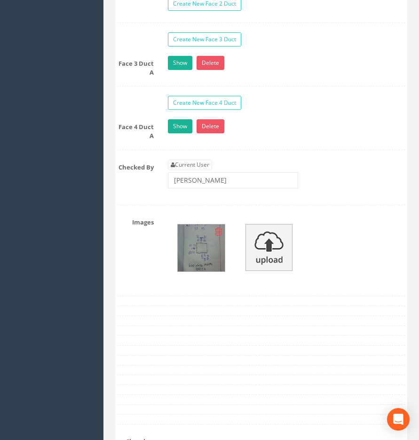
click at [195, 244] on img at bounding box center [201, 248] width 47 height 47
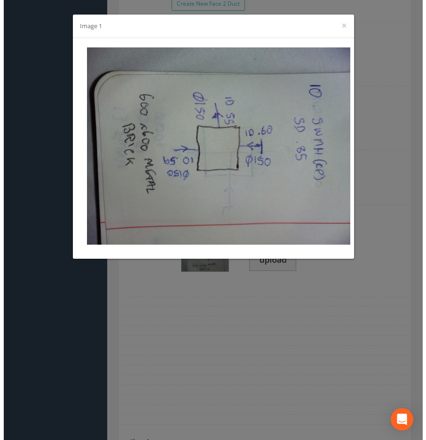
scroll to position [1159, 0]
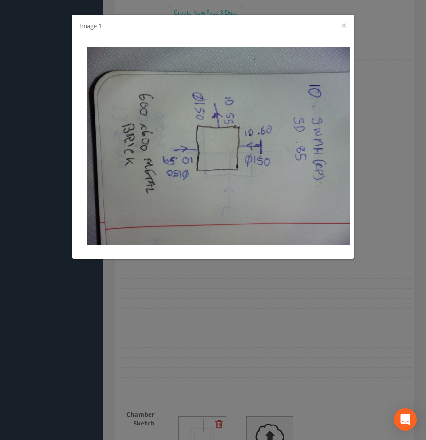
click at [418, 322] on div "Image 1 ×" at bounding box center [213, 220] width 426 height 440
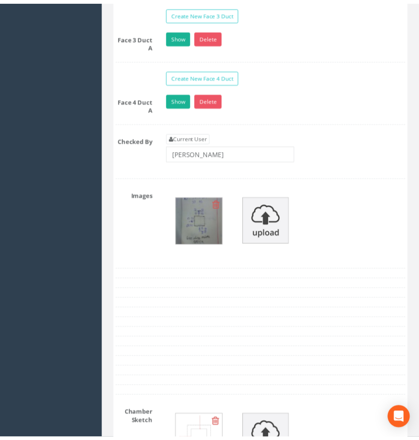
scroll to position [1175, 0]
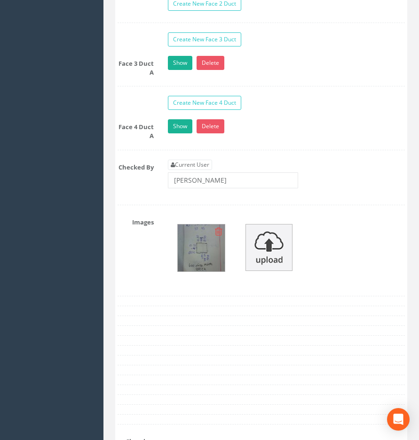
click at [203, 233] on img at bounding box center [201, 248] width 47 height 47
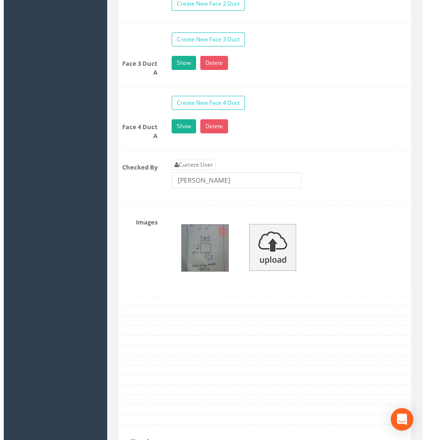
scroll to position [1159, 0]
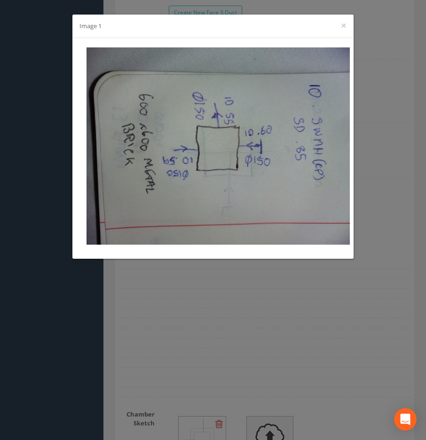
click at [351, 190] on div at bounding box center [212, 148] width 281 height 221
click at [339, 25] on div "Image 1 ×" at bounding box center [212, 26] width 281 height 23
click at [341, 27] on button "×" at bounding box center [344, 26] width 6 height 10
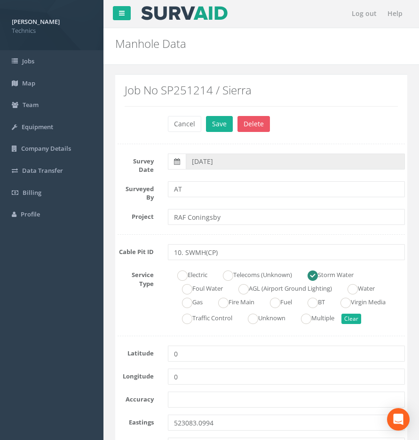
scroll to position [0, 0]
click at [214, 129] on button "Save" at bounding box center [219, 125] width 27 height 16
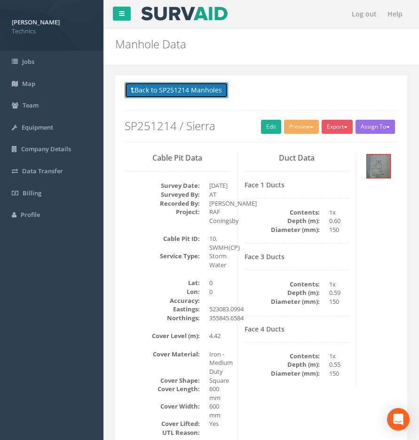
click at [175, 90] on button "Back to SP251214 Manholes" at bounding box center [176, 90] width 103 height 16
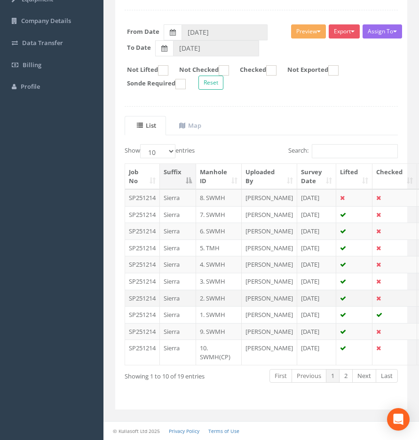
scroll to position [207, 0]
click at [361, 379] on link "Next" at bounding box center [364, 376] width 24 height 14
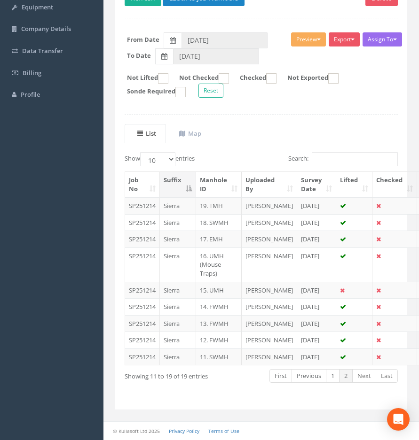
scroll to position [190, 0]
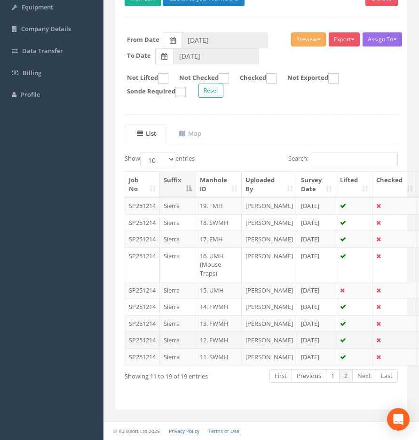
click at [216, 332] on td "12. FWMH" at bounding box center [219, 340] width 46 height 17
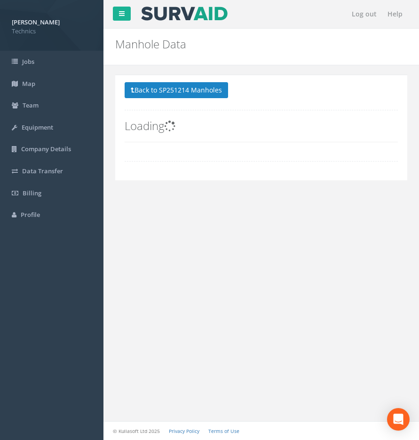
scroll to position [0, 0]
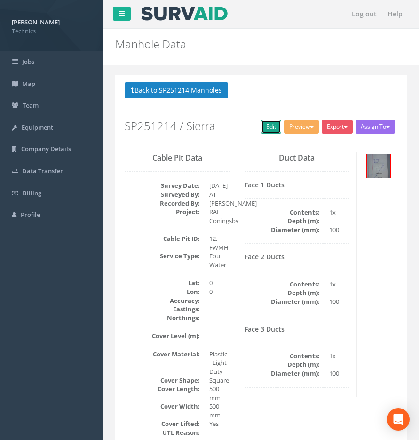
click at [263, 127] on link "Edit" at bounding box center [271, 127] width 20 height 14
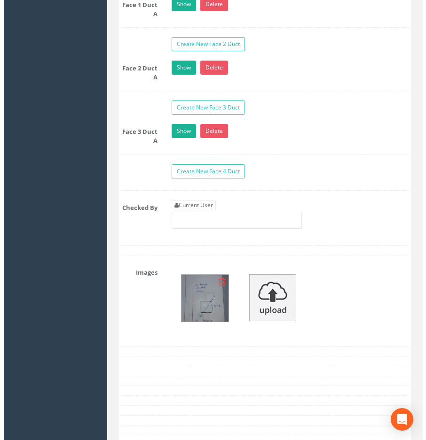
scroll to position [1175, 0]
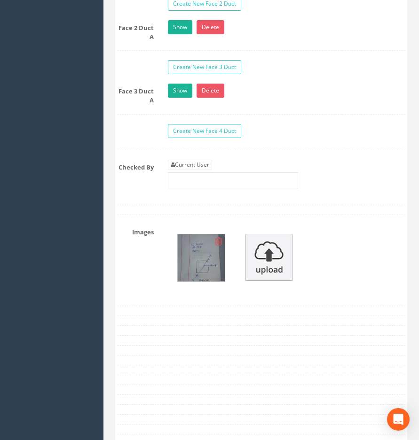
click at [209, 263] on img at bounding box center [201, 257] width 47 height 47
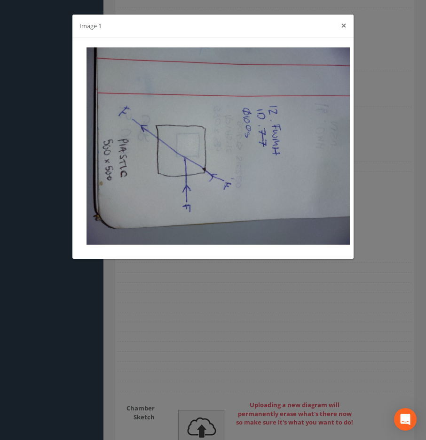
click at [341, 28] on button "×" at bounding box center [344, 26] width 6 height 10
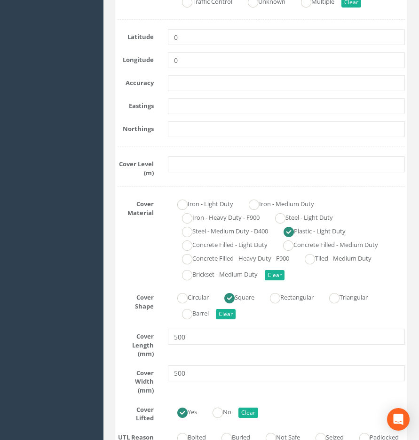
scroll to position [235, 0]
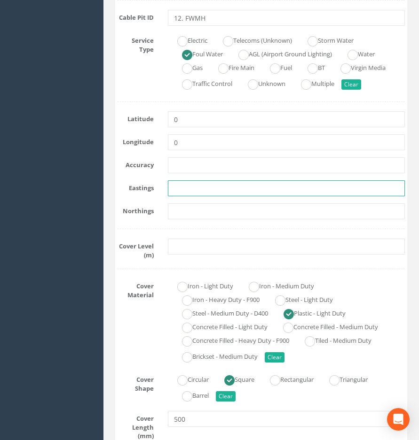
click at [201, 194] on input "text" at bounding box center [286, 188] width 237 height 16
paste input "523087.8934"
type input "523087.8934"
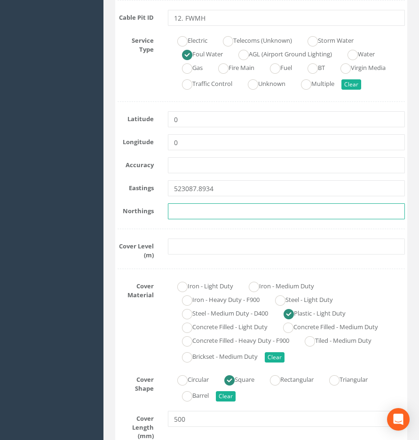
click at [175, 212] on input "text" at bounding box center [286, 211] width 237 height 16
paste input "355836.2834"
type input "355836.2834"
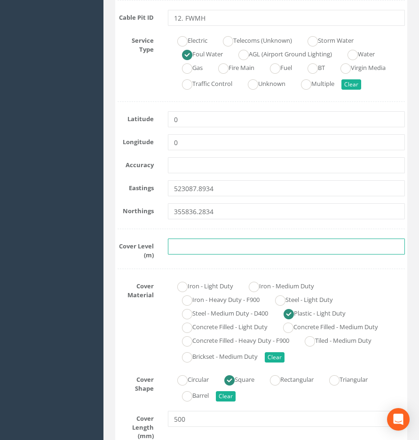
click at [188, 245] on input "text" at bounding box center [286, 247] width 237 height 16
paste input "4.62"
type input "4.62"
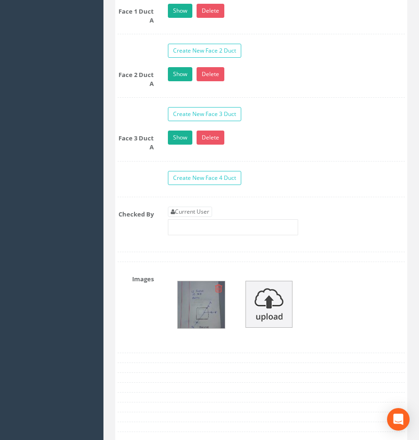
scroll to position [1222, 0]
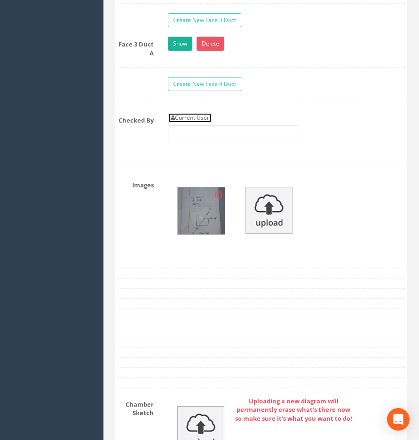
drag, startPoint x: 191, startPoint y: 110, endPoint x: 195, endPoint y: 114, distance: 5.7
click at [191, 113] on link "Current User" at bounding box center [190, 118] width 44 height 10
type input "[PERSON_NAME]"
click at [195, 203] on img at bounding box center [201, 210] width 47 height 47
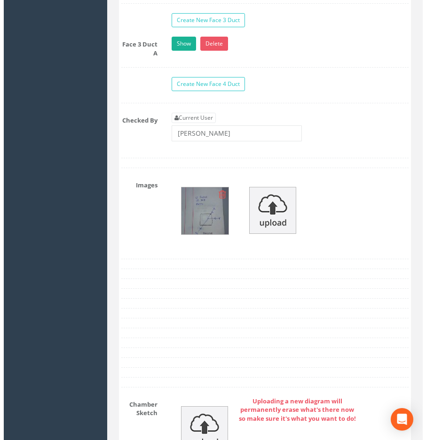
scroll to position [1206, 0]
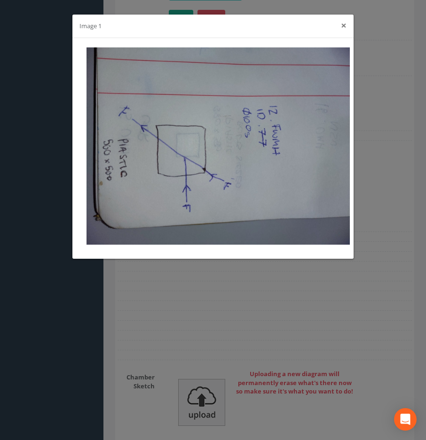
click at [343, 25] on button "×" at bounding box center [344, 26] width 6 height 10
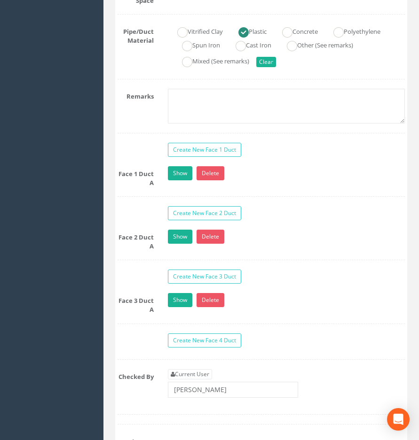
scroll to position [893, 0]
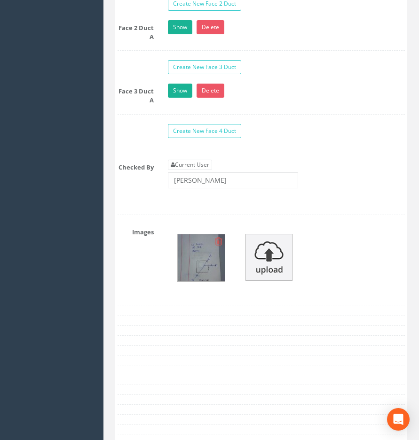
click at [200, 254] on img at bounding box center [201, 257] width 47 height 47
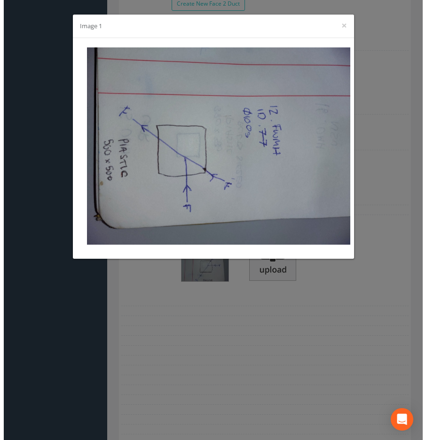
scroll to position [1159, 0]
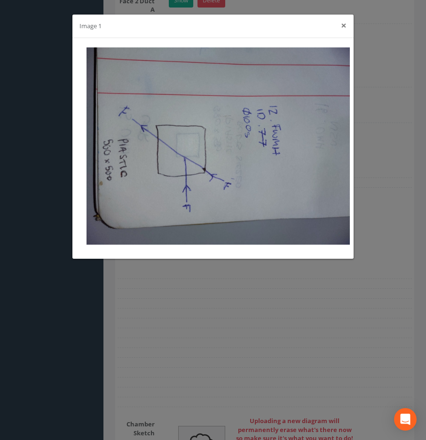
click at [343, 27] on button "×" at bounding box center [344, 26] width 6 height 10
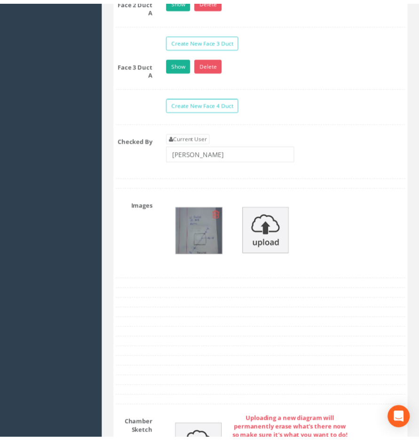
scroll to position [1175, 0]
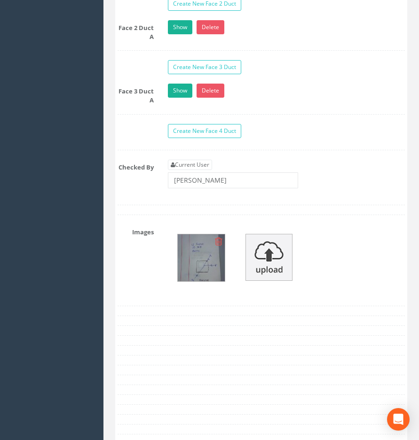
click at [194, 258] on img at bounding box center [201, 257] width 47 height 47
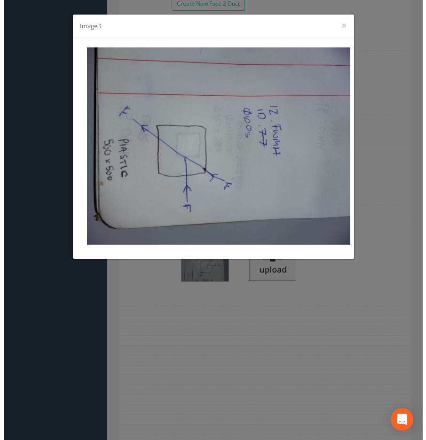
scroll to position [1159, 0]
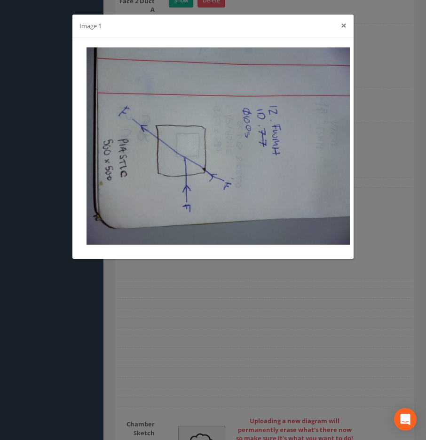
click at [341, 29] on button "×" at bounding box center [344, 26] width 6 height 10
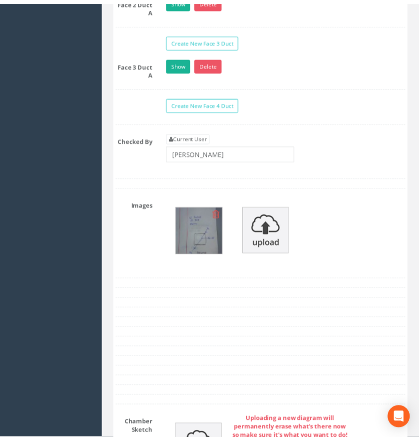
scroll to position [1175, 0]
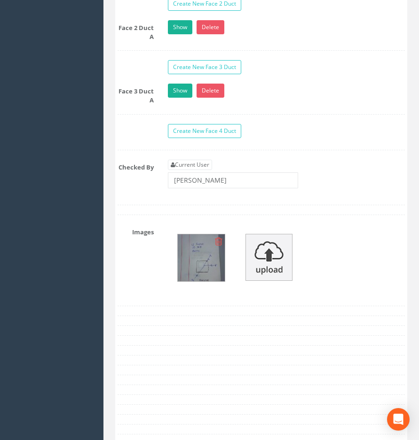
click at [204, 260] on img at bounding box center [201, 257] width 47 height 47
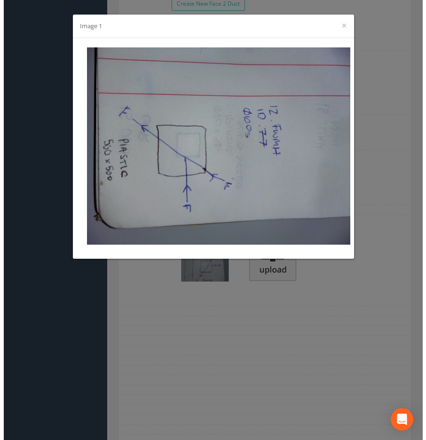
scroll to position [1159, 0]
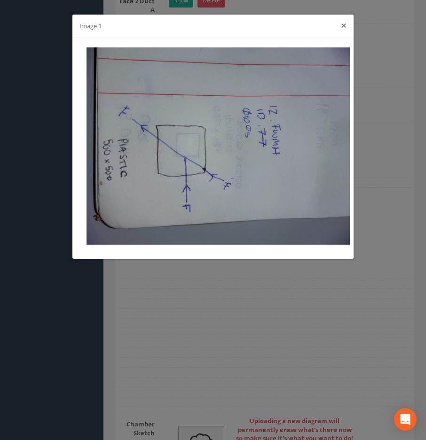
click at [344, 27] on button "×" at bounding box center [344, 26] width 6 height 10
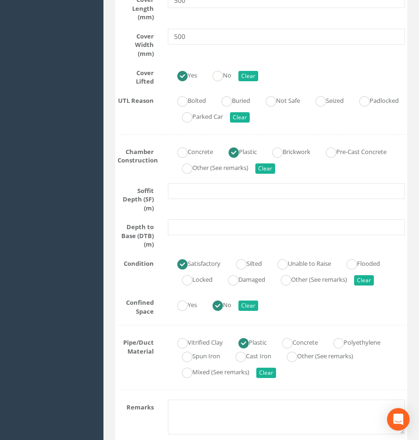
scroll to position [658, 0]
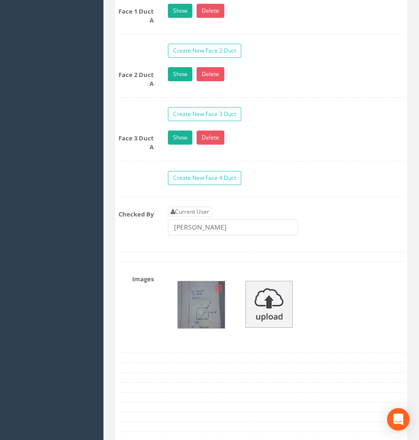
click at [201, 300] on img at bounding box center [201, 304] width 47 height 47
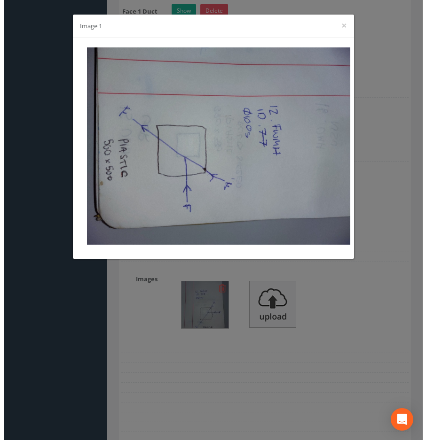
scroll to position [1112, 0]
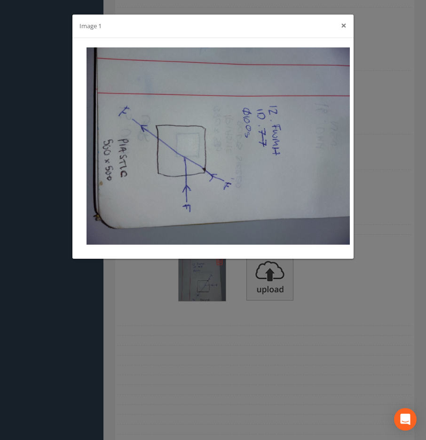
click at [342, 28] on button "×" at bounding box center [344, 26] width 6 height 10
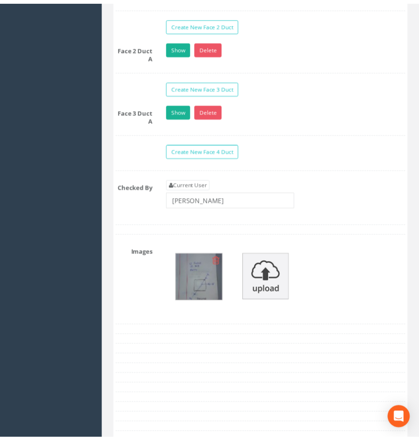
scroll to position [1128, 0]
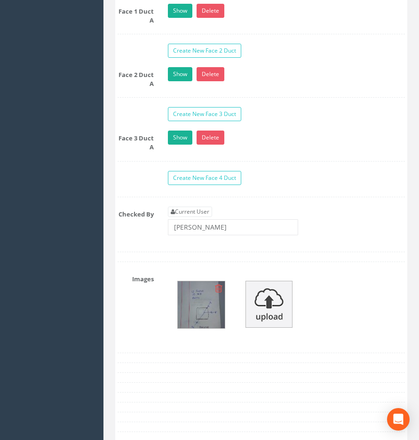
click at [202, 304] on img at bounding box center [201, 304] width 47 height 47
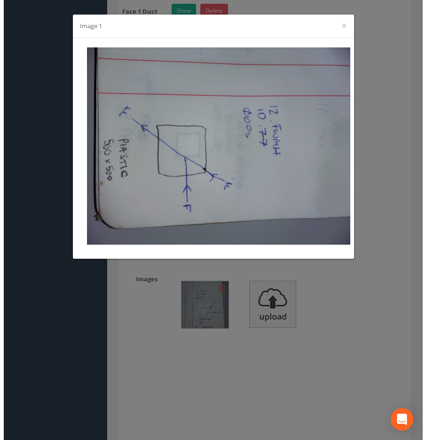
scroll to position [1112, 0]
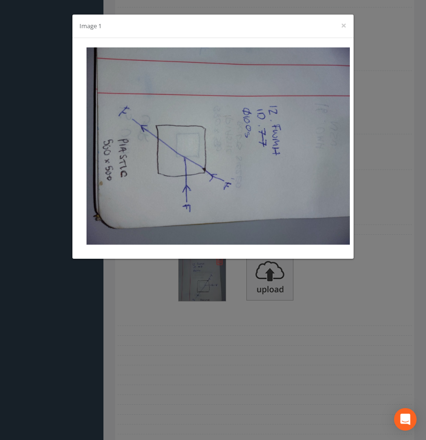
click at [347, 27] on div "Image 1 ×" at bounding box center [212, 26] width 281 height 23
click at [342, 27] on button "×" at bounding box center [344, 26] width 6 height 10
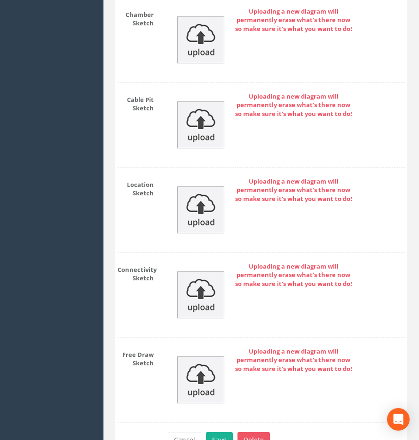
scroll to position [1660, 0]
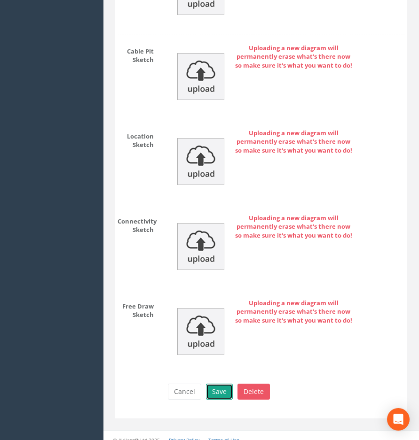
click at [211, 384] on button "Save" at bounding box center [219, 392] width 27 height 16
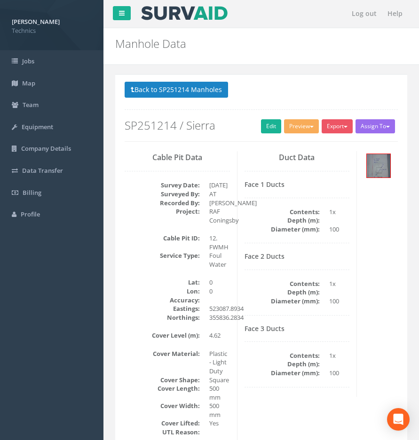
scroll to position [0, 0]
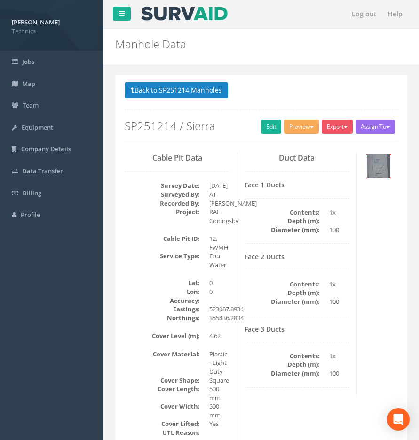
click at [379, 171] on img at bounding box center [377, 166] width 23 height 23
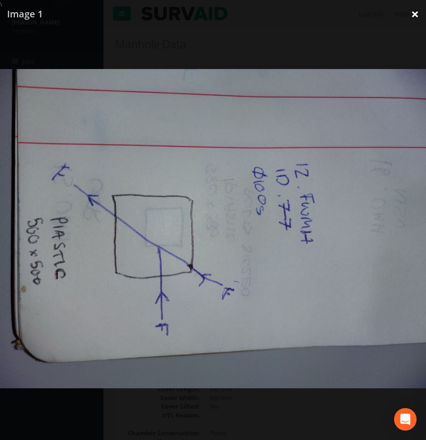
click at [409, 14] on link "×" at bounding box center [415, 14] width 22 height 28
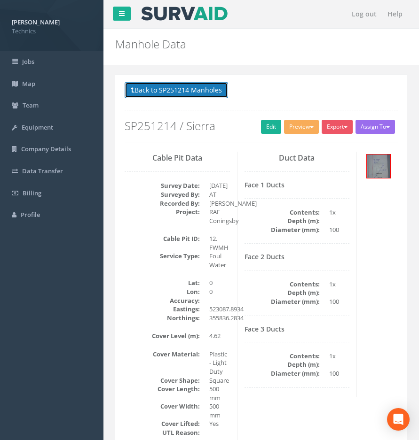
click at [145, 86] on button "Back to SP251214 Manholes" at bounding box center [176, 90] width 103 height 16
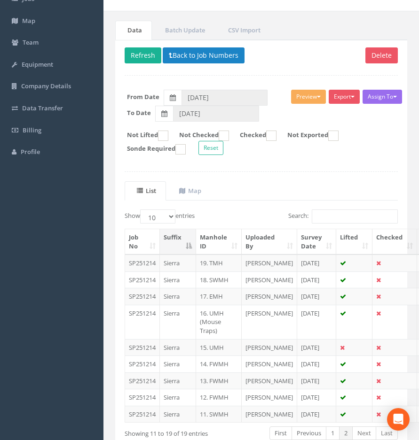
scroll to position [188, 0]
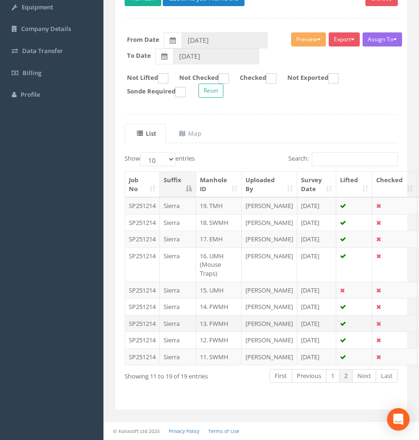
click at [218, 315] on td "13. FWMH" at bounding box center [219, 323] width 46 height 17
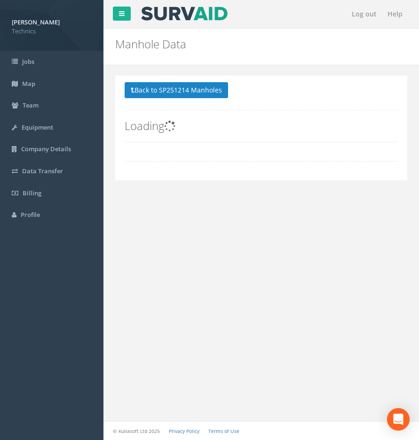
scroll to position [0, 0]
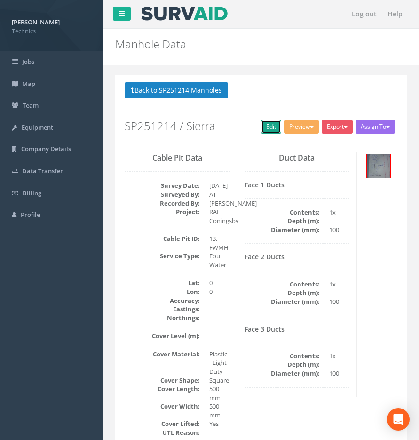
click at [265, 128] on link "Edit" at bounding box center [271, 127] width 20 height 14
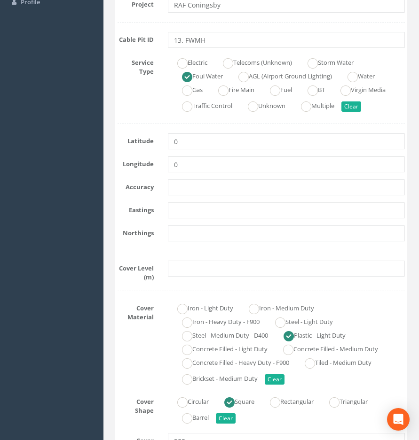
scroll to position [235, 0]
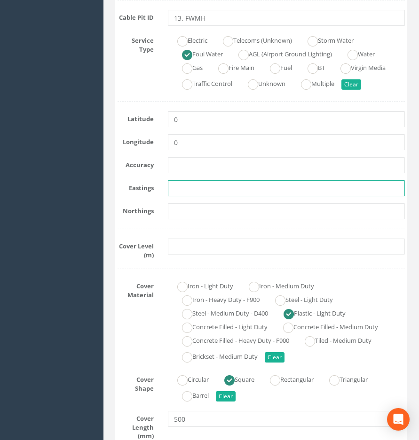
click at [184, 187] on input "text" at bounding box center [286, 188] width 237 height 16
paste input "523089.7434"
type input "523089.7434"
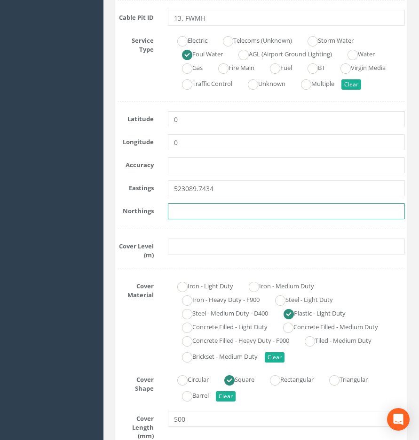
click at [197, 210] on input "text" at bounding box center [286, 211] width 237 height 16
paste input "355832.5064"
type input "355832.5064"
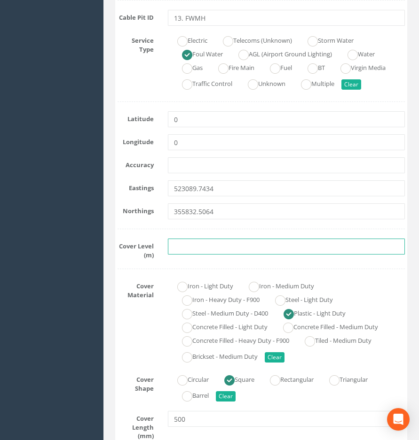
click at [217, 252] on input "text" at bounding box center [286, 247] width 237 height 16
paste input "4.59"
type input "4.59"
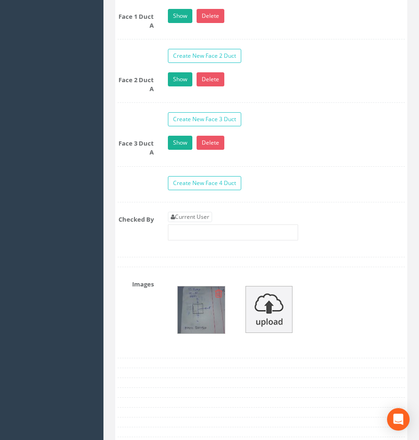
scroll to position [1128, 0]
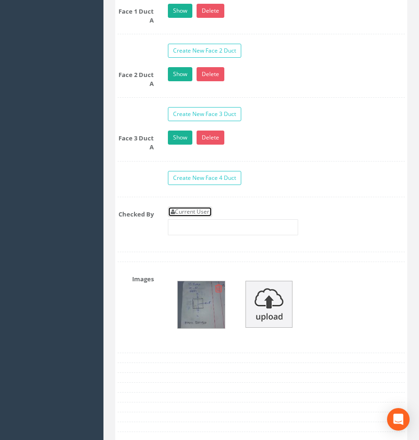
click at [192, 207] on link "Current User" at bounding box center [190, 212] width 44 height 10
type input "[PERSON_NAME]"
click at [196, 288] on img at bounding box center [201, 304] width 47 height 47
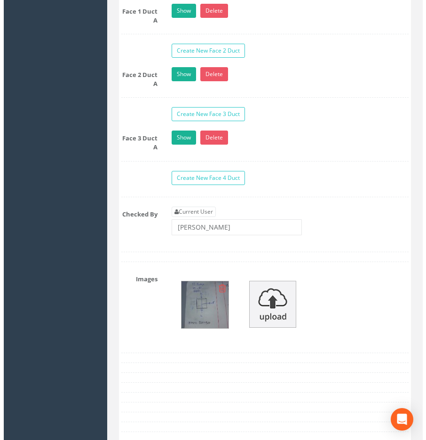
scroll to position [1112, 0]
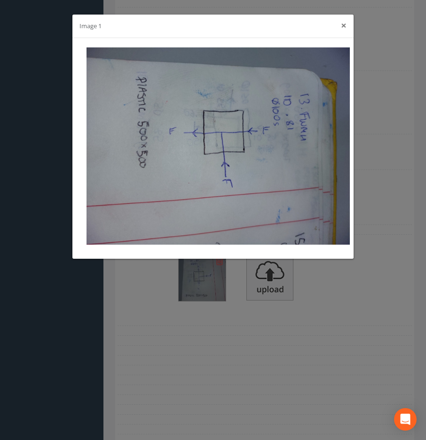
click at [341, 30] on button "×" at bounding box center [344, 26] width 6 height 10
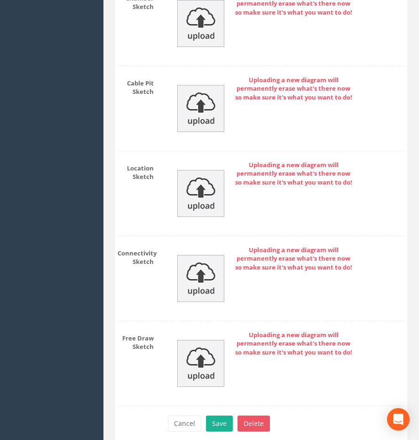
scroll to position [1660, 0]
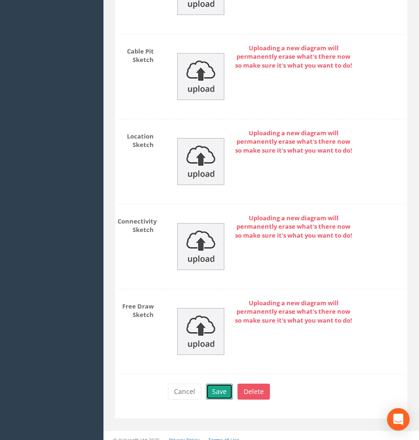
click at [217, 384] on button "Save" at bounding box center [219, 392] width 27 height 16
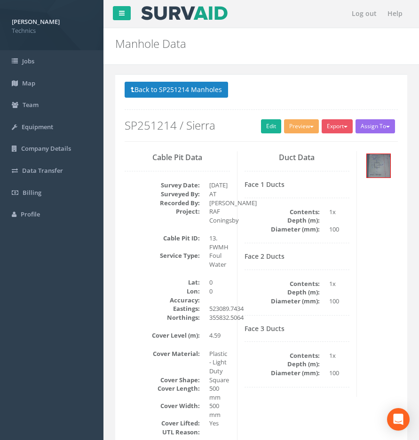
scroll to position [0, 0]
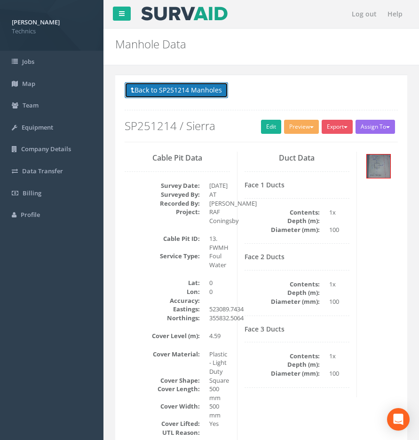
click at [174, 86] on button "Back to SP251214 Manholes" at bounding box center [176, 90] width 103 height 16
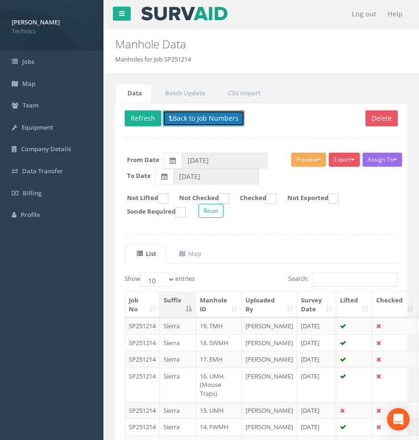
click at [187, 116] on button "Back to Job Numbers" at bounding box center [204, 118] width 82 height 16
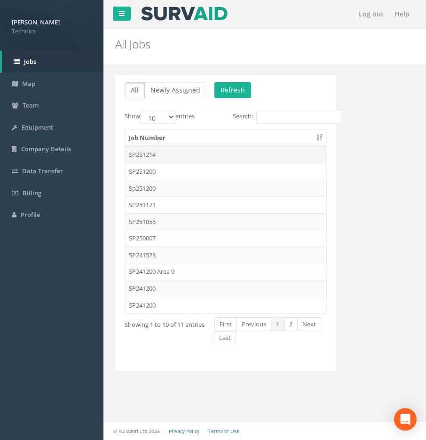
click at [152, 156] on td "SP251214" at bounding box center [225, 154] width 201 height 17
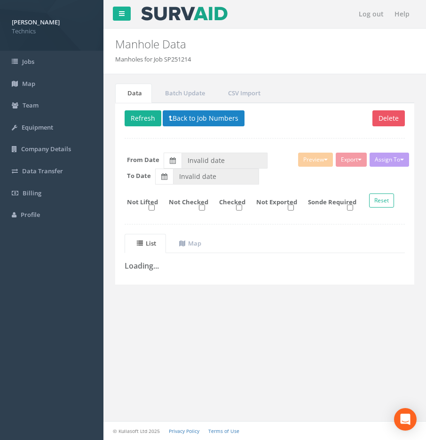
type input "[DATE]"
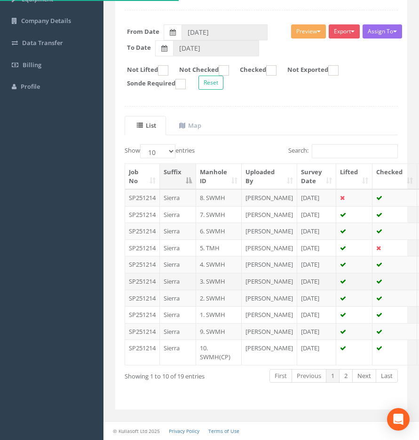
scroll to position [207, 0]
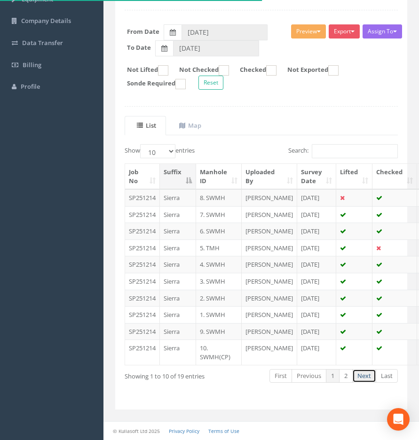
click at [359, 374] on link "Next" at bounding box center [364, 376] width 24 height 14
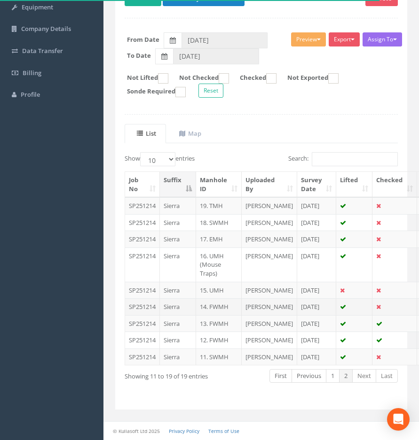
click at [216, 298] on td "14. FWMH" at bounding box center [219, 306] width 46 height 17
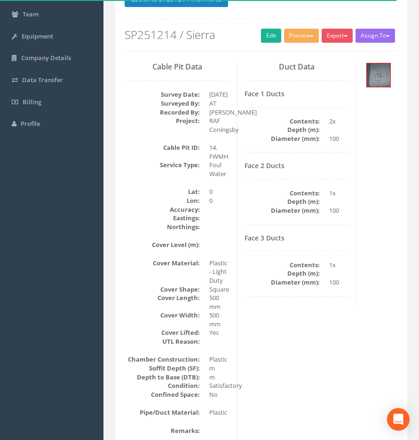
scroll to position [94, 0]
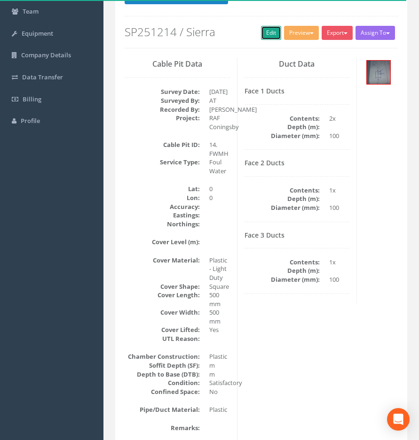
click at [262, 34] on link "Edit" at bounding box center [271, 33] width 20 height 14
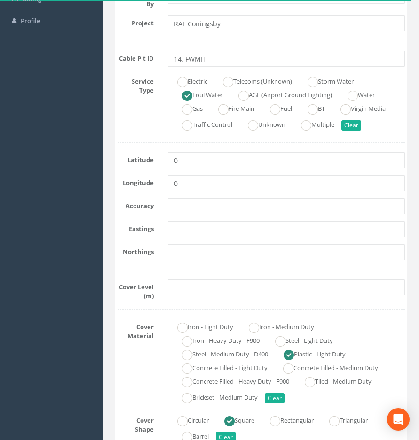
scroll to position [235, 0]
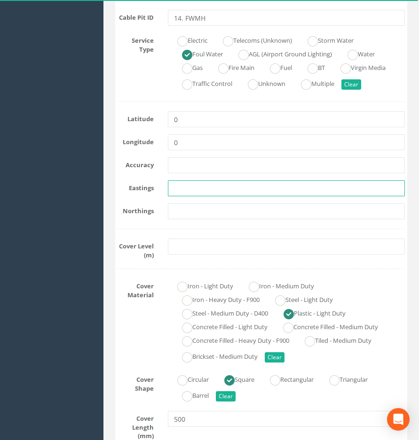
click at [195, 186] on input "text" at bounding box center [286, 188] width 237 height 16
paste input "523093.8034"
type input "523093.8034"
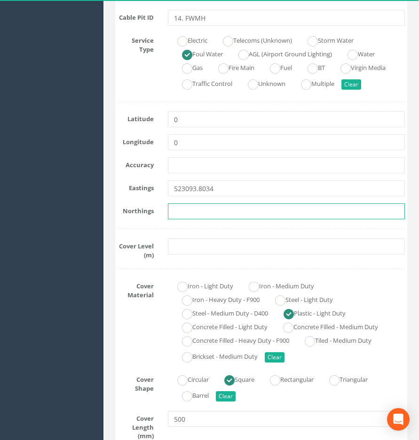
click at [180, 209] on input "text" at bounding box center [286, 211] width 237 height 16
paste input "355827.7894"
type input "355827.7894"
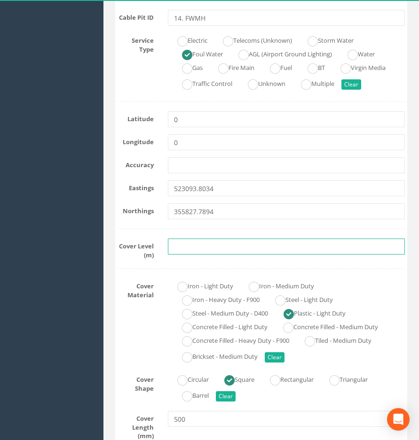
click at [193, 248] on input "text" at bounding box center [286, 247] width 237 height 16
paste input "4.61"
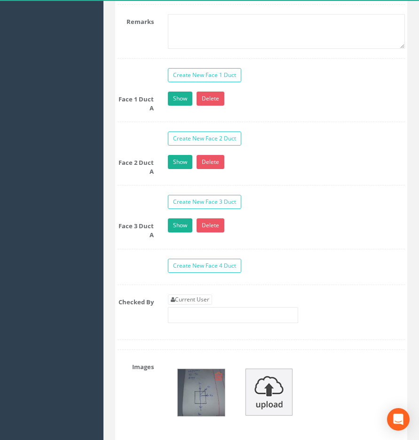
scroll to position [1175, 0]
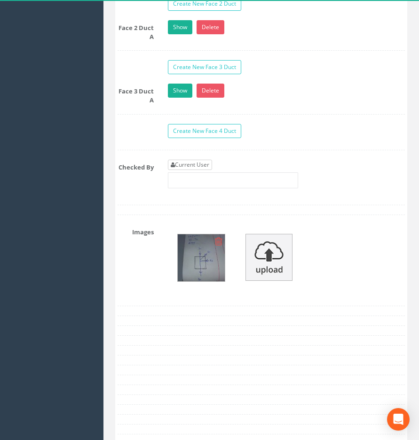
type input "4.61"
click at [200, 160] on link "Current User" at bounding box center [190, 165] width 44 height 10
type input "[PERSON_NAME]"
click at [203, 258] on img at bounding box center [201, 257] width 47 height 47
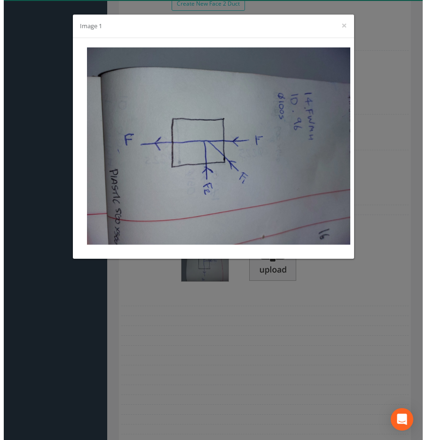
scroll to position [1159, 0]
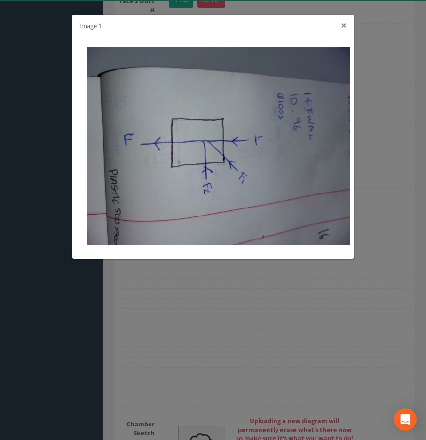
click at [344, 26] on button "×" at bounding box center [344, 26] width 6 height 10
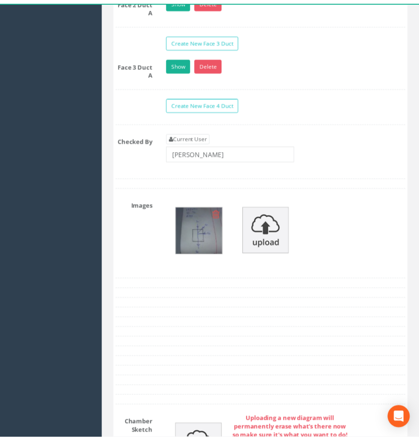
scroll to position [1175, 0]
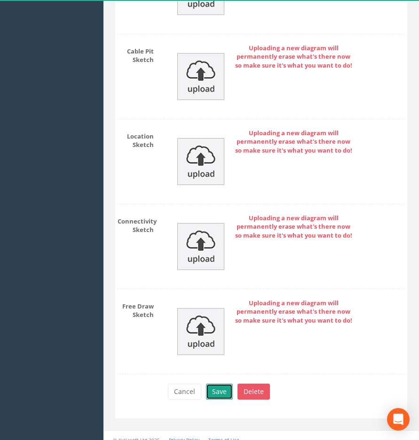
click at [212, 384] on button "Save" at bounding box center [219, 392] width 27 height 16
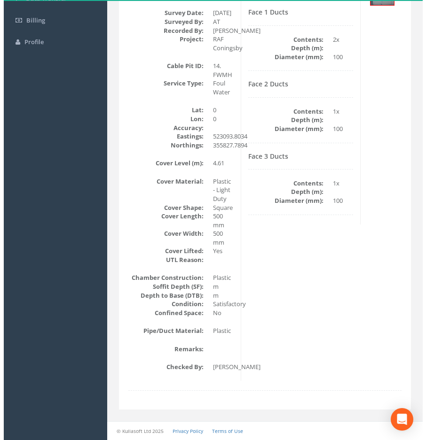
scroll to position [49, 0]
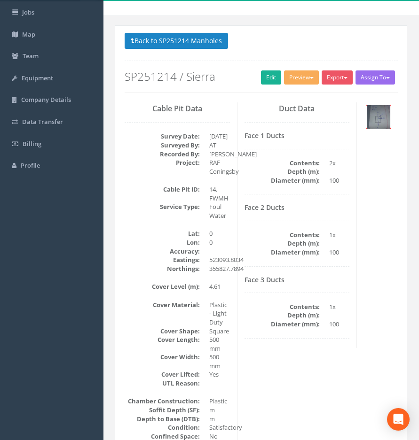
click at [377, 114] on img at bounding box center [377, 116] width 23 height 23
